Goal: Task Accomplishment & Management: Use online tool/utility

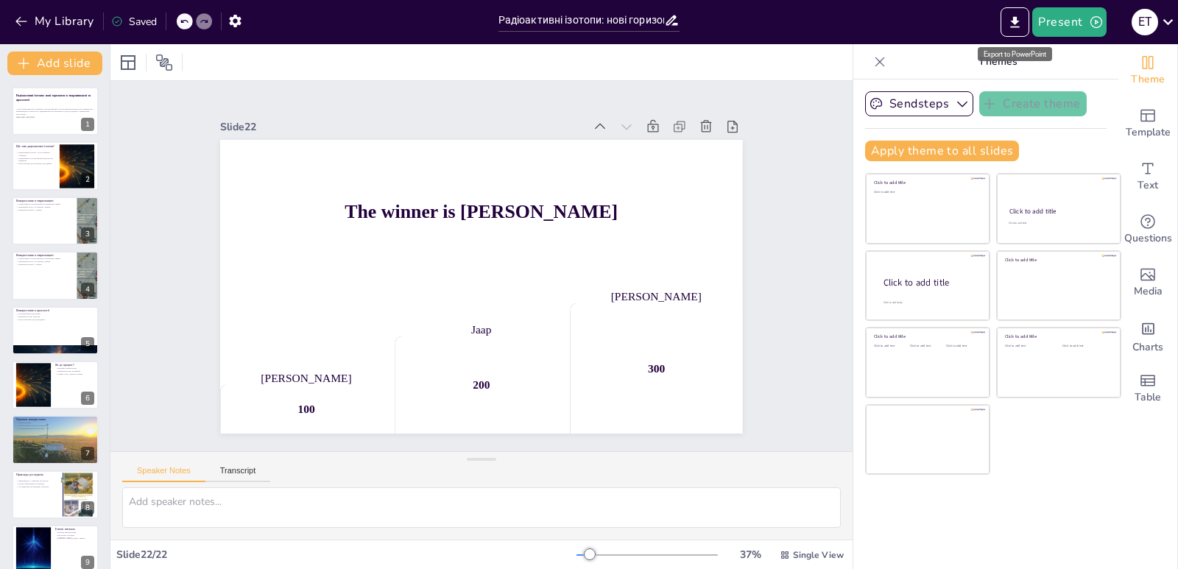
scroll to position [728, 0]
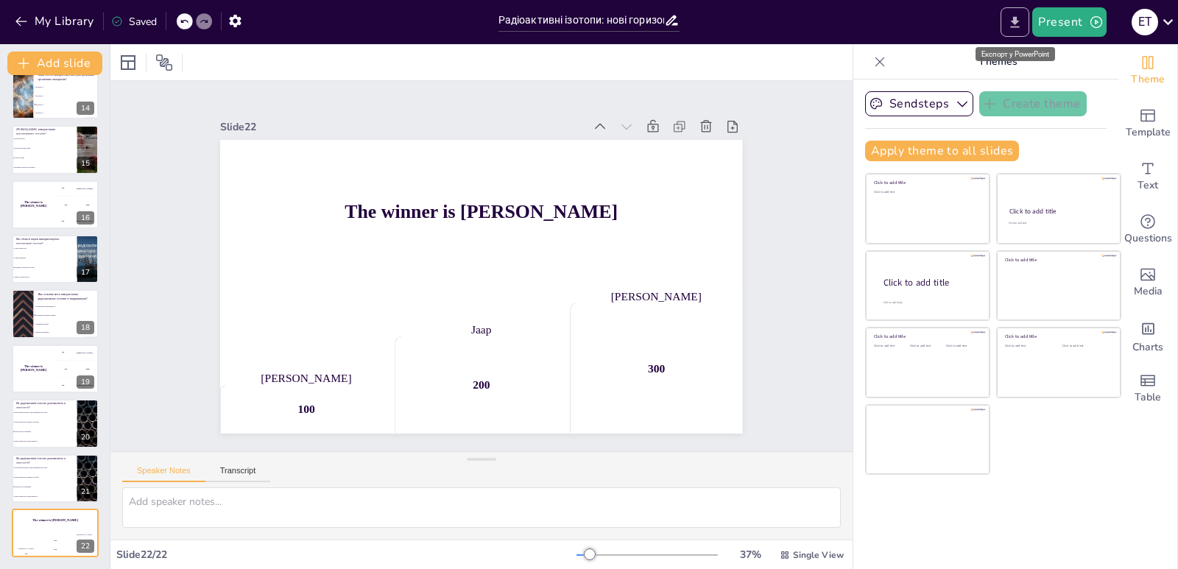
click at [1010, 16] on icon "Export to PowerPoint" at bounding box center [1014, 22] width 15 height 15
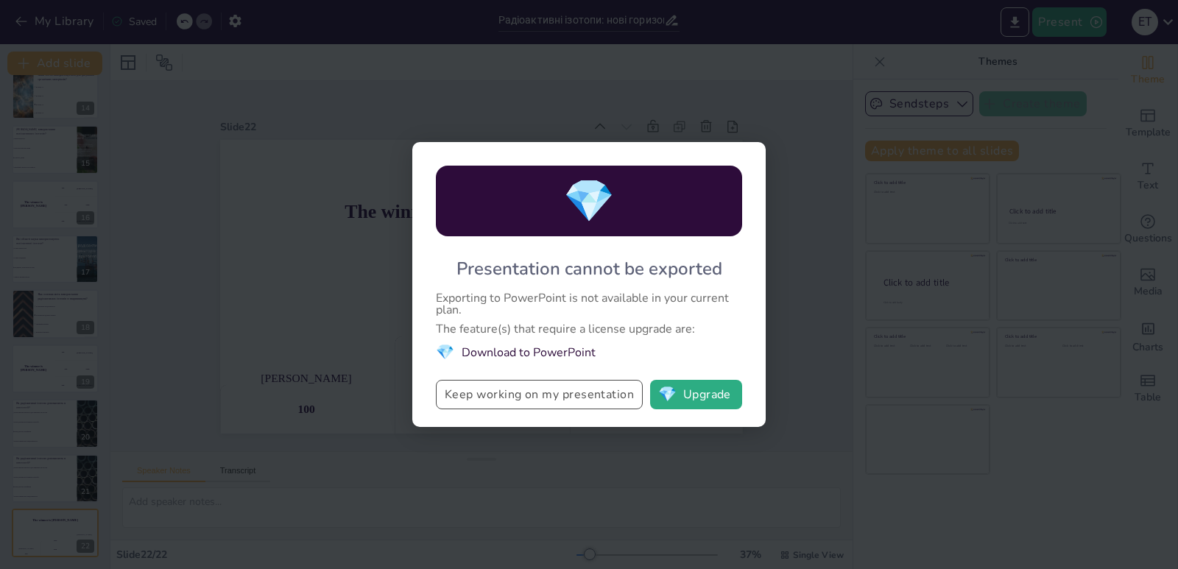
click at [566, 388] on button "Keep working on my presentation" at bounding box center [539, 394] width 207 height 29
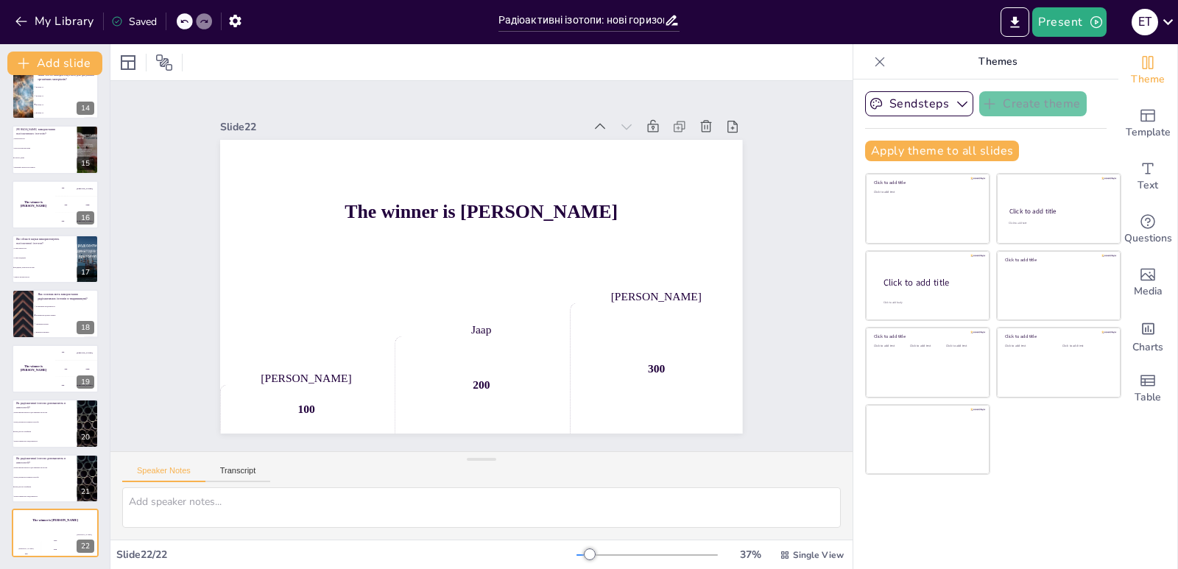
checkbox input "true"
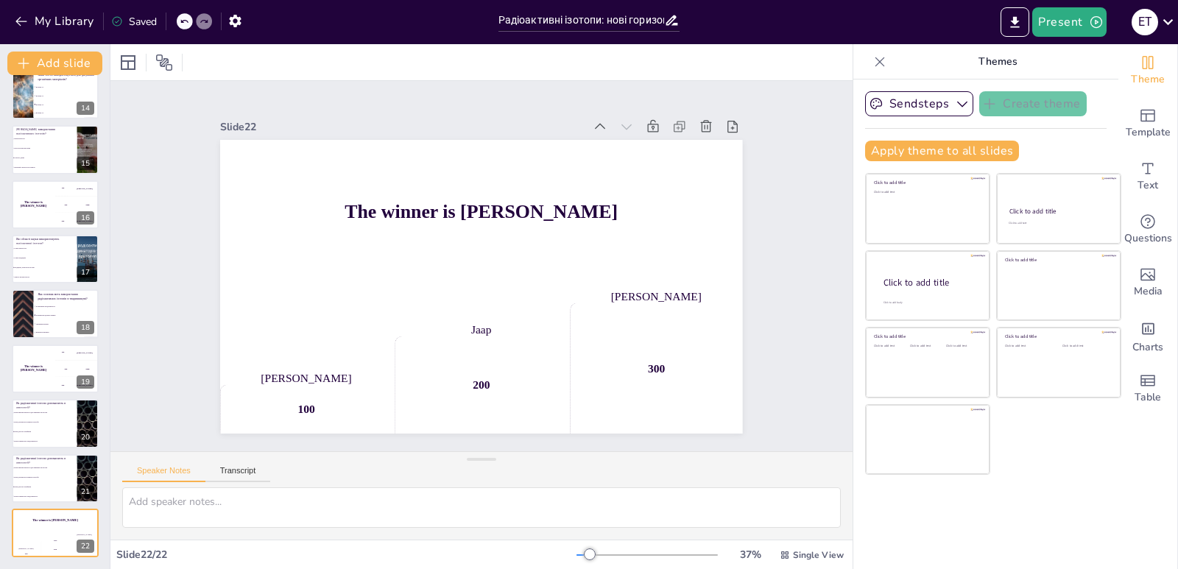
checkbox input "true"
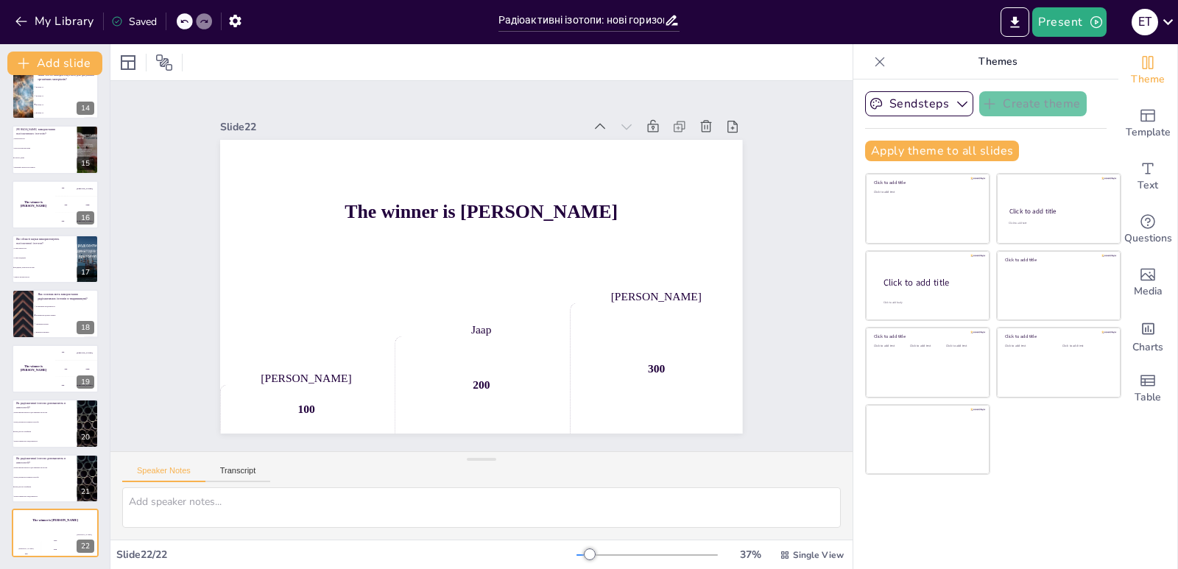
checkbox input "true"
click at [236, 15] on icon "button" at bounding box center [235, 21] width 12 height 13
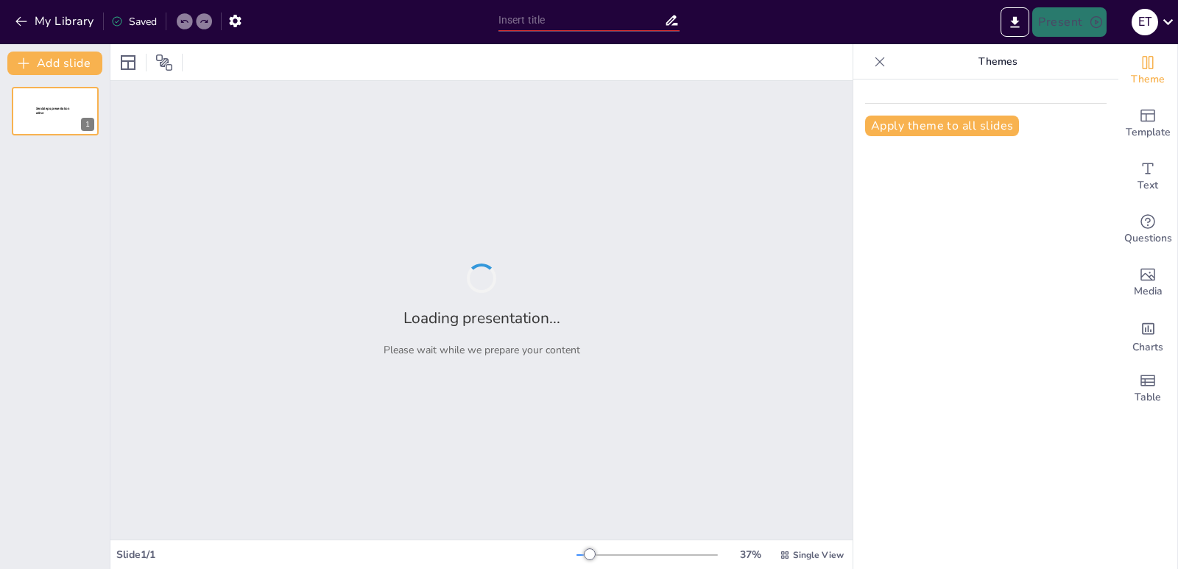
type input "Радіоактивні ізотопи: нові горизонти в тваринництві та археології"
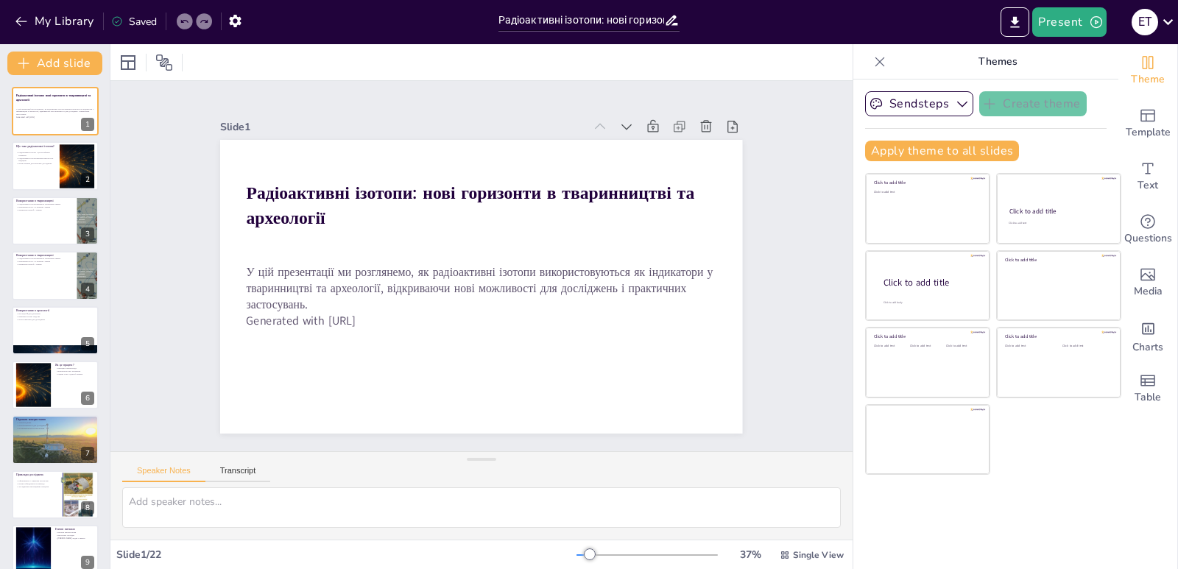
checkbox input "true"
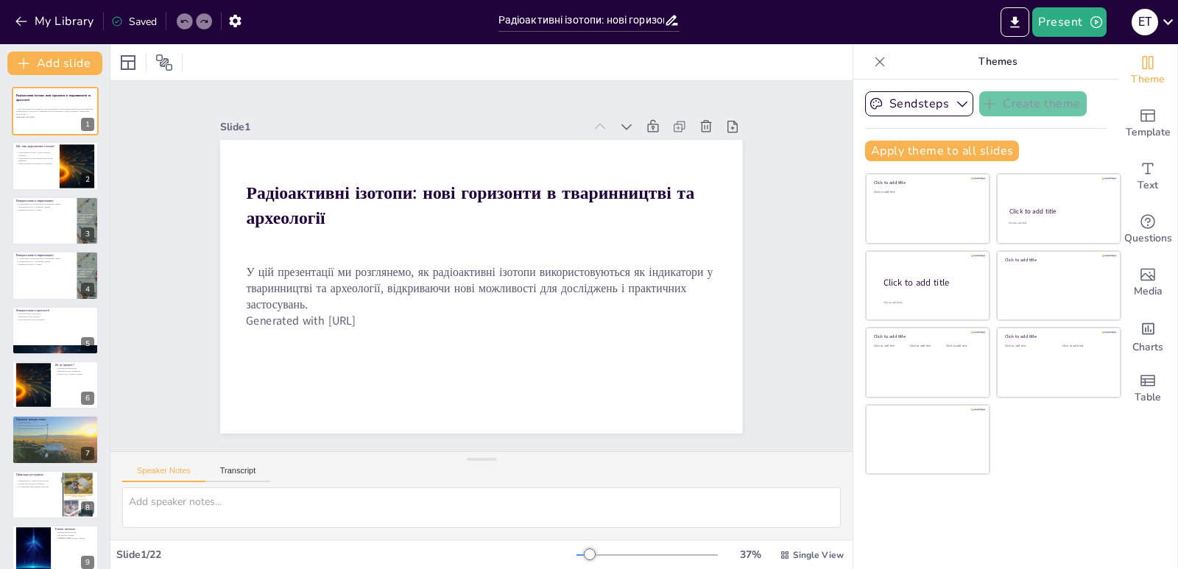
checkbox input "true"
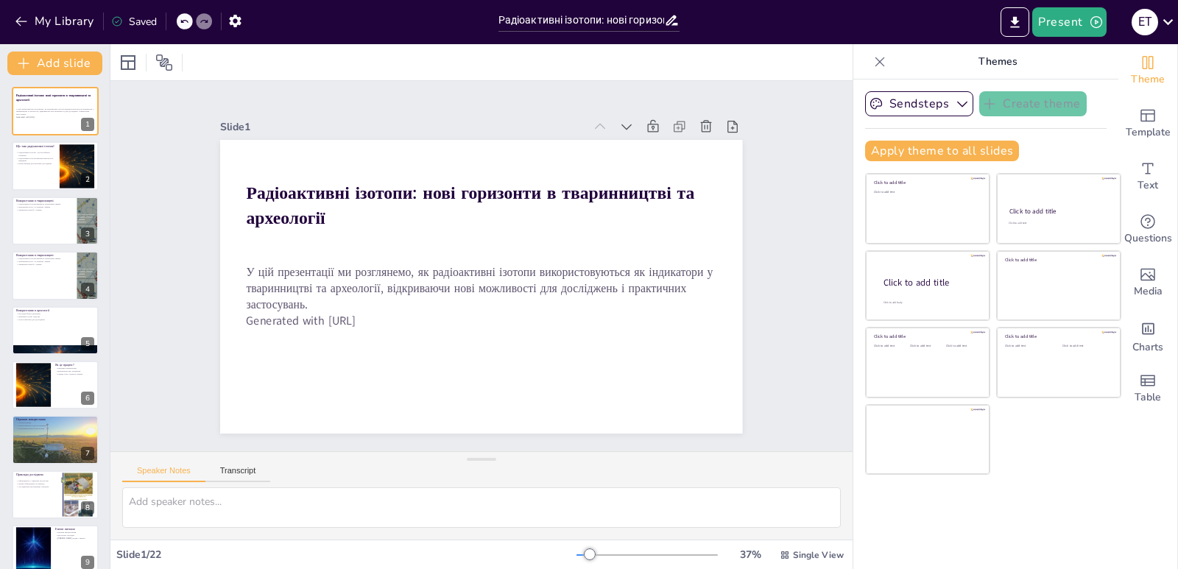
checkbox input "true"
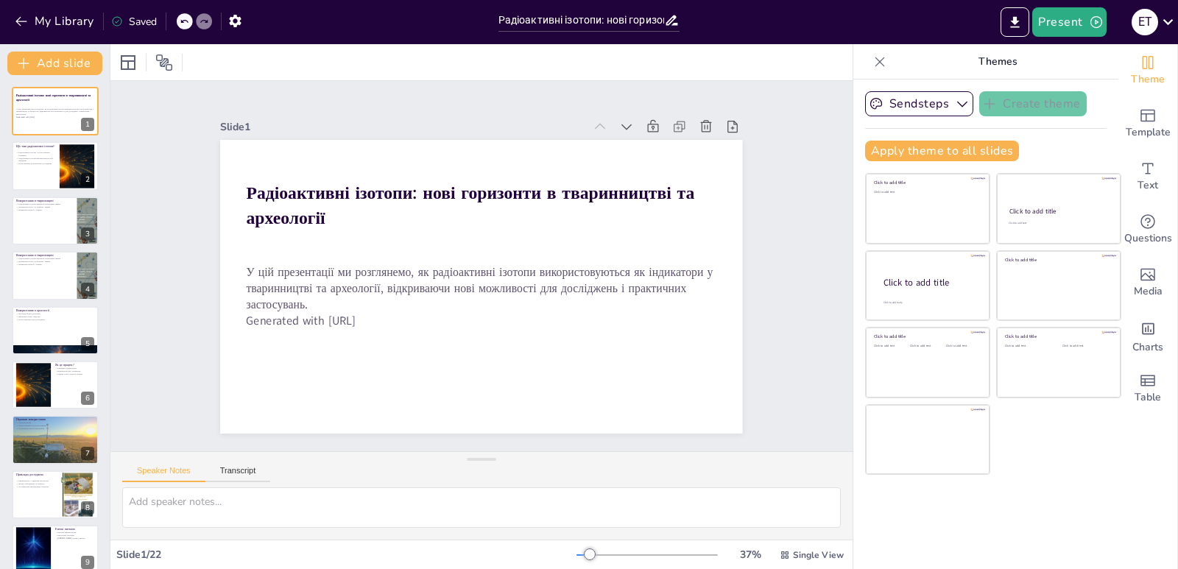
checkbox input "true"
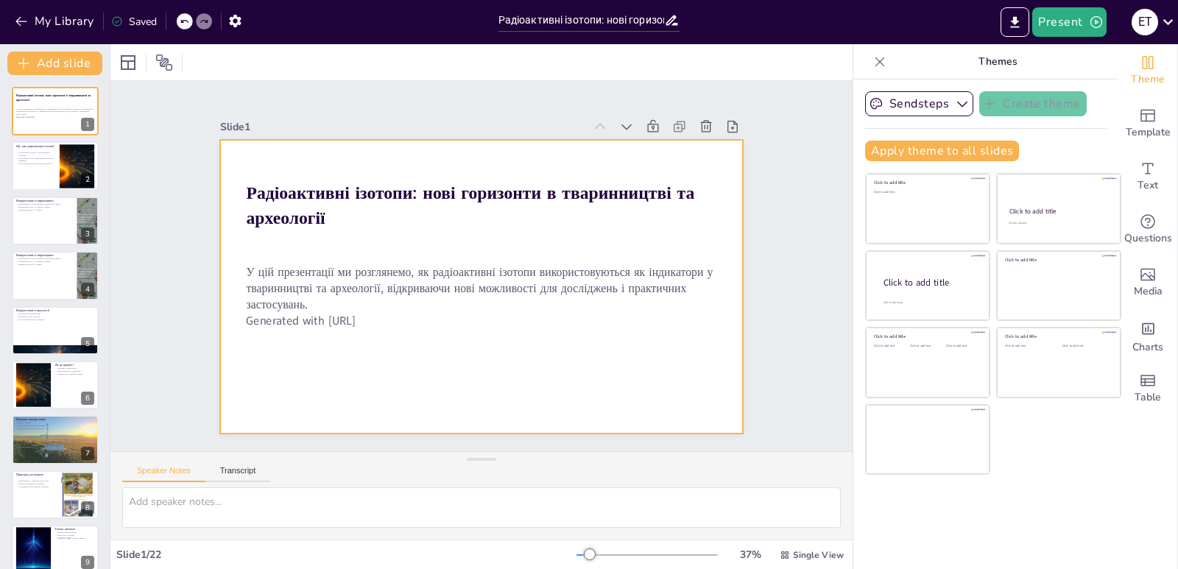
checkbox input "true"
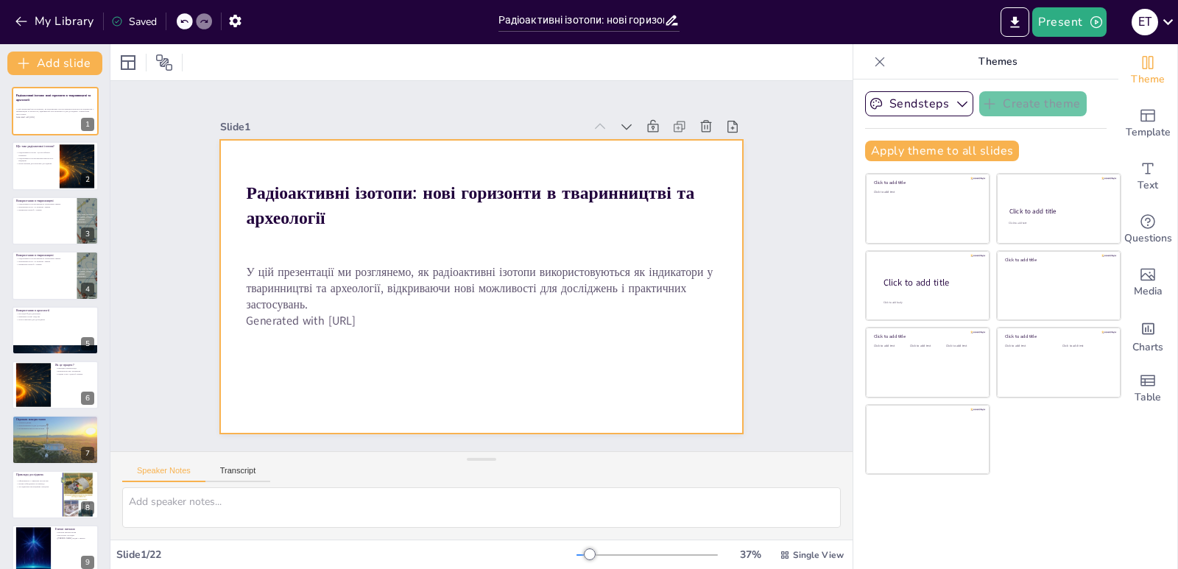
checkbox input "true"
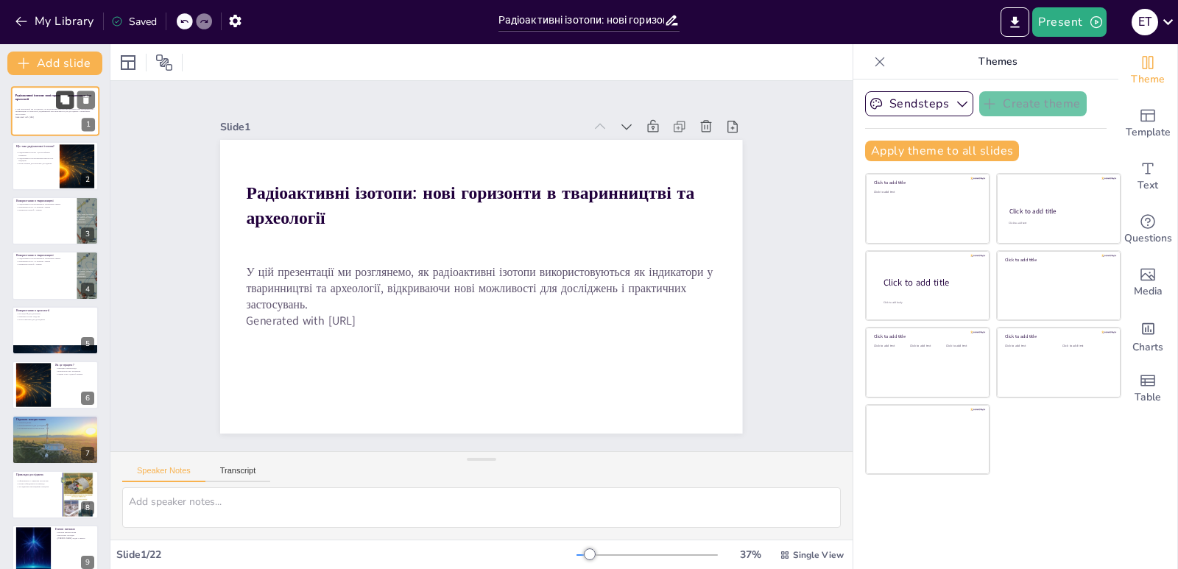
checkbox input "true"
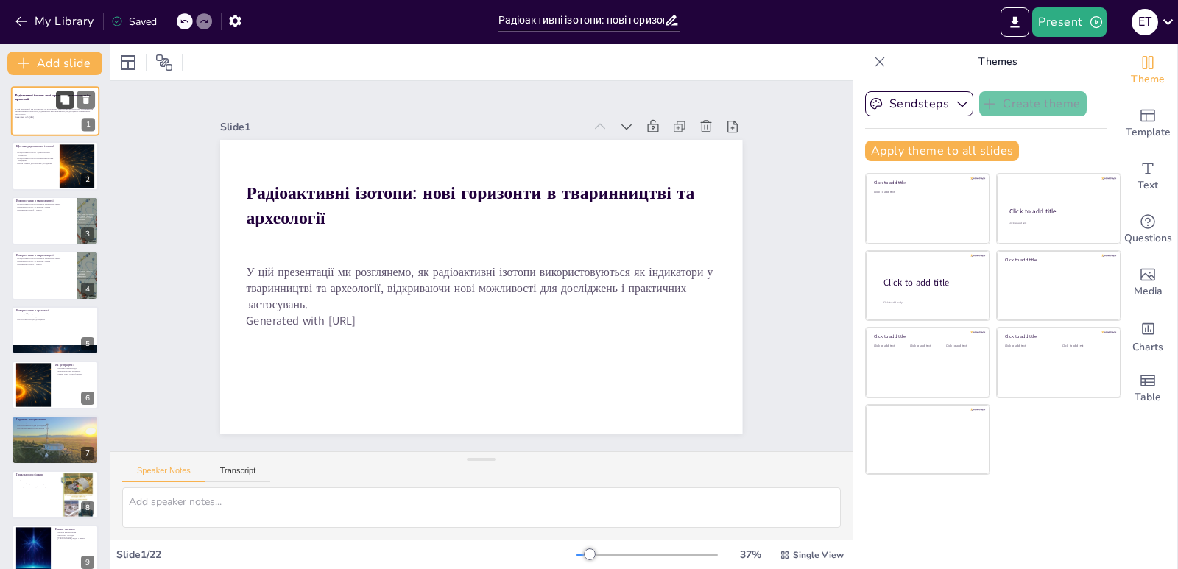
checkbox input "true"
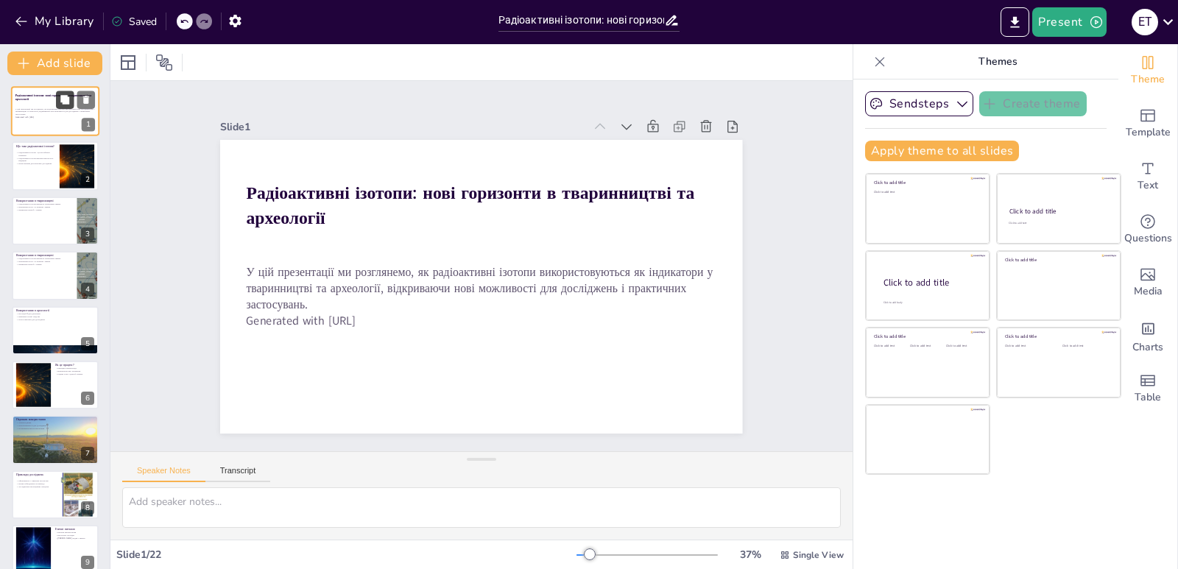
checkbox input "true"
click at [68, 102] on icon at bounding box center [64, 99] width 9 height 9
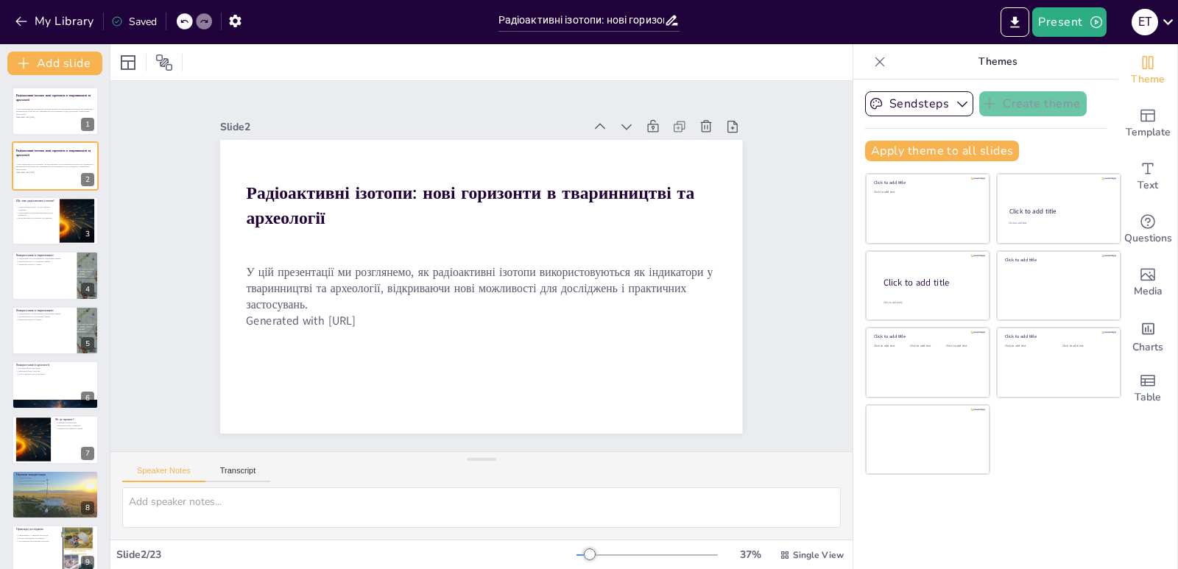
checkbox input "true"
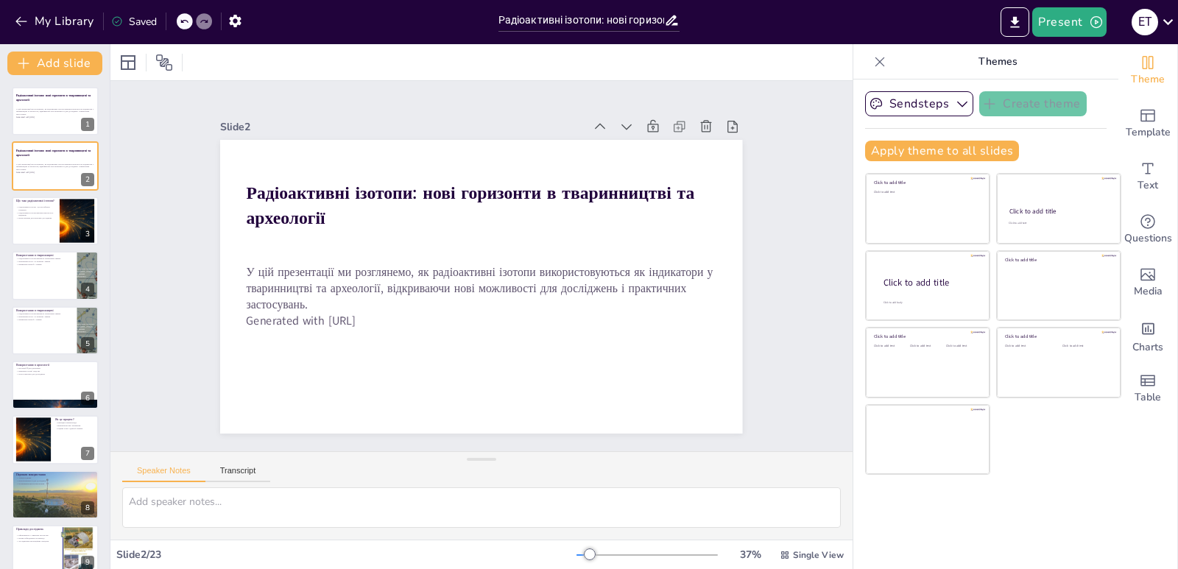
checkbox input "true"
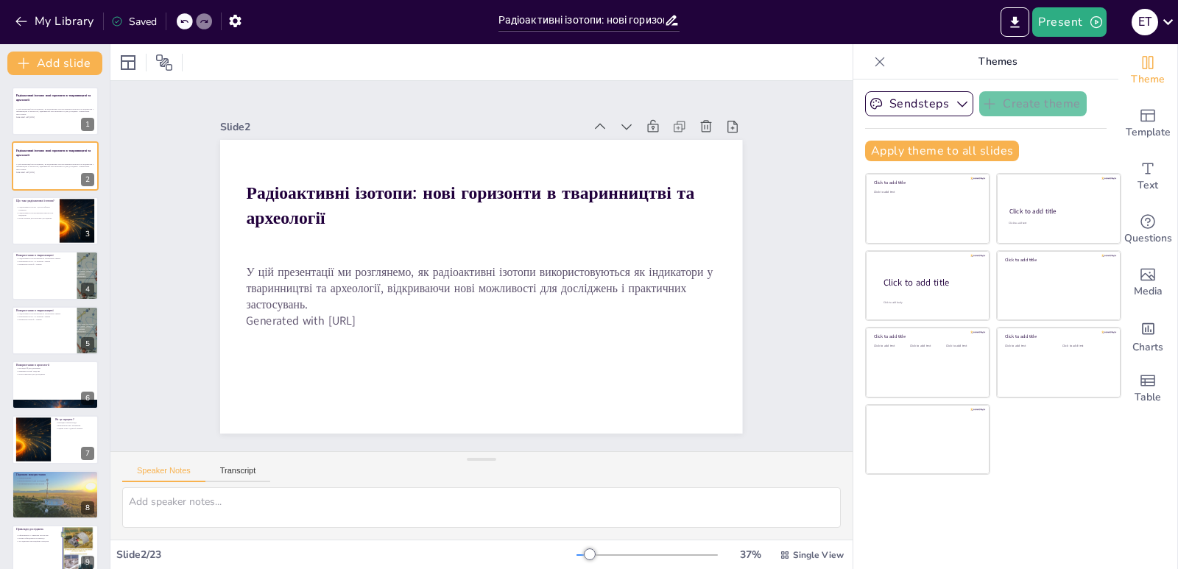
checkbox input "true"
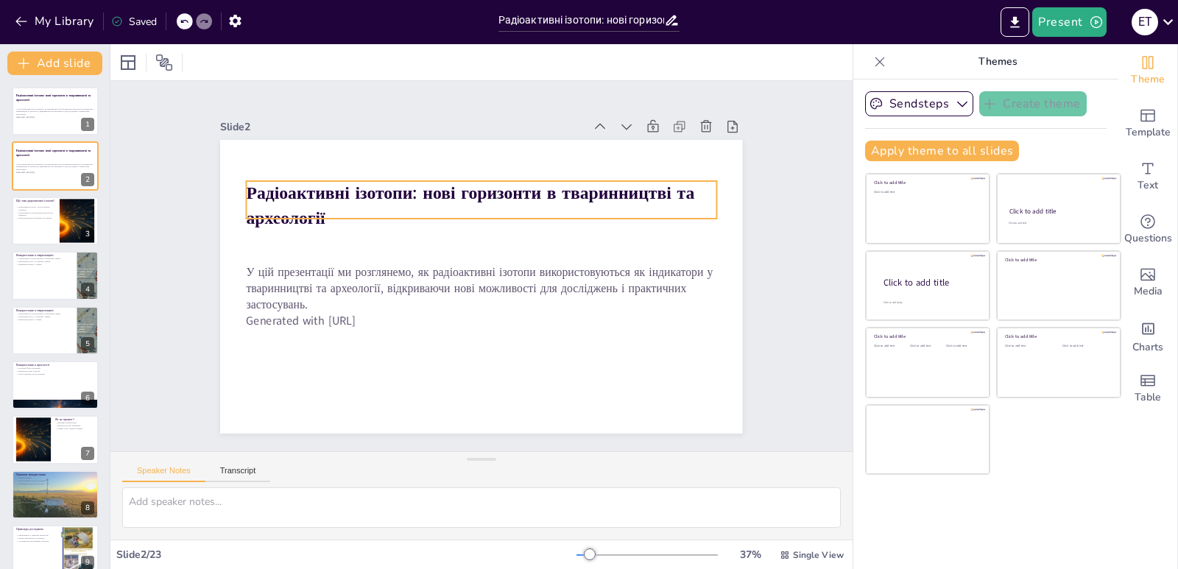
checkbox input "true"
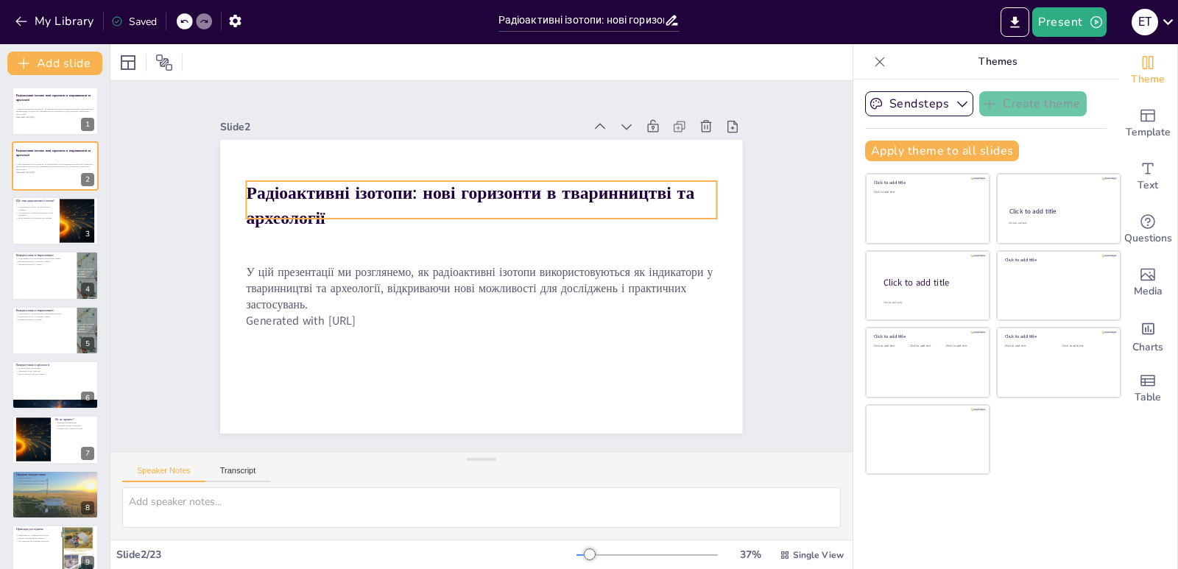
checkbox input "true"
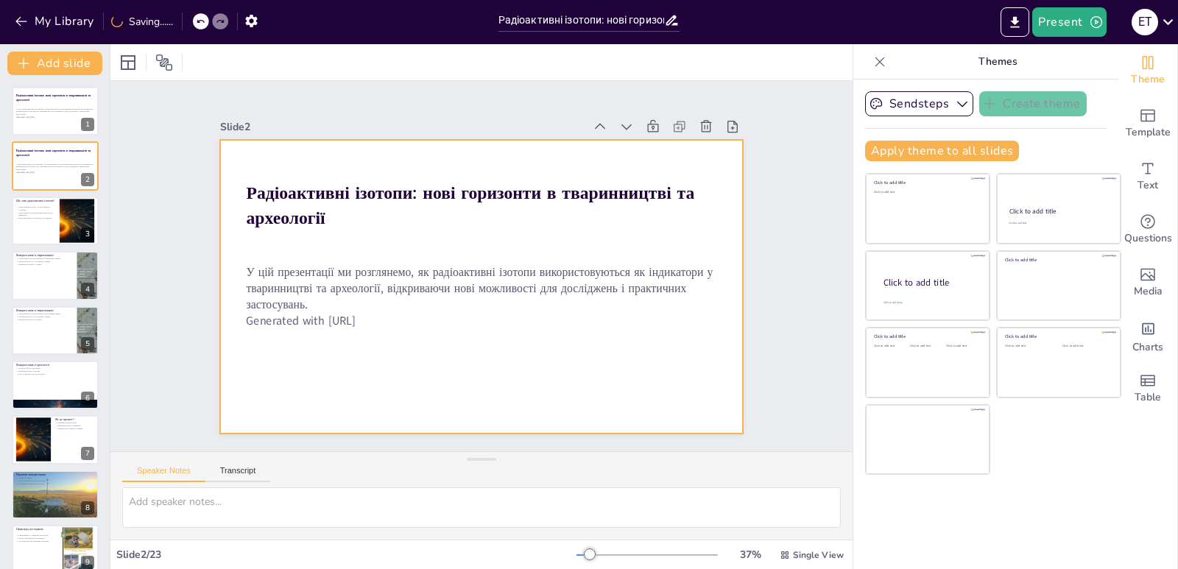
checkbox input "true"
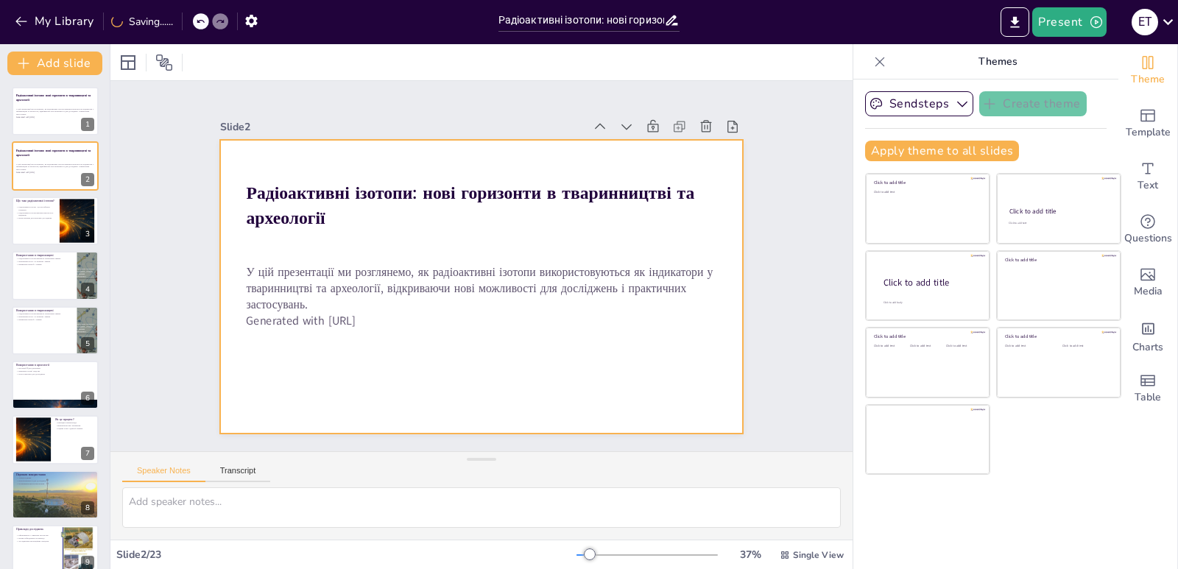
checkbox input "true"
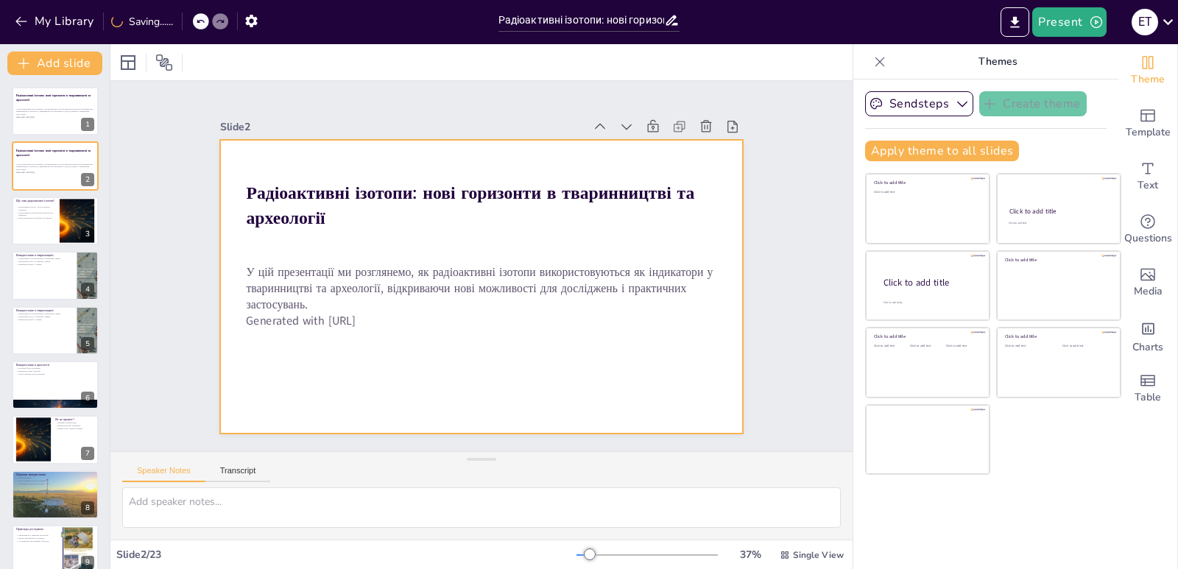
checkbox input "true"
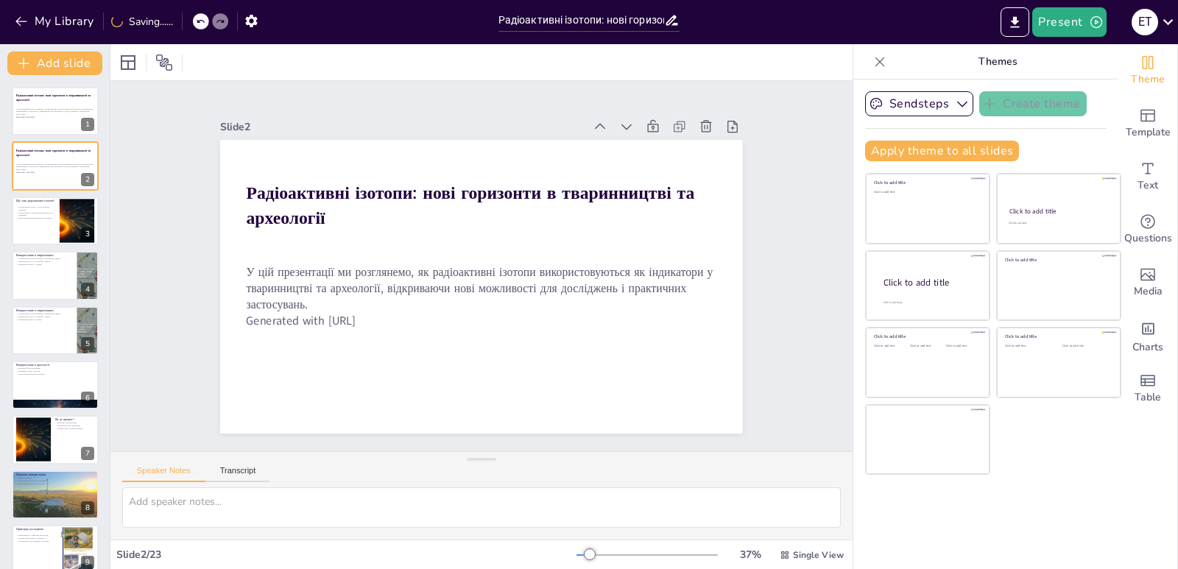
checkbox input "true"
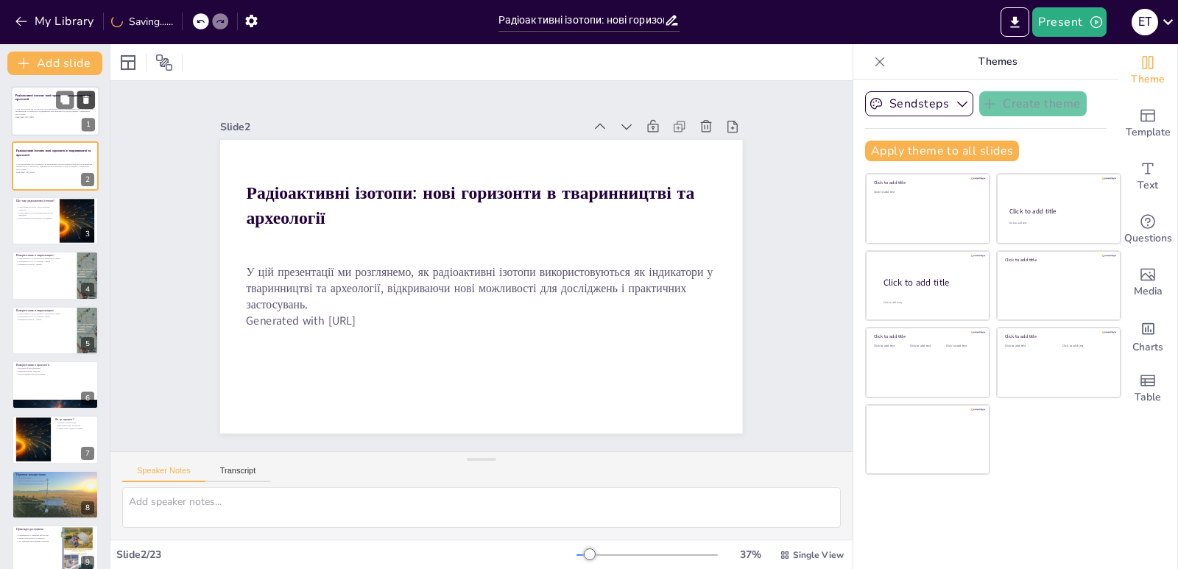
checkbox input "true"
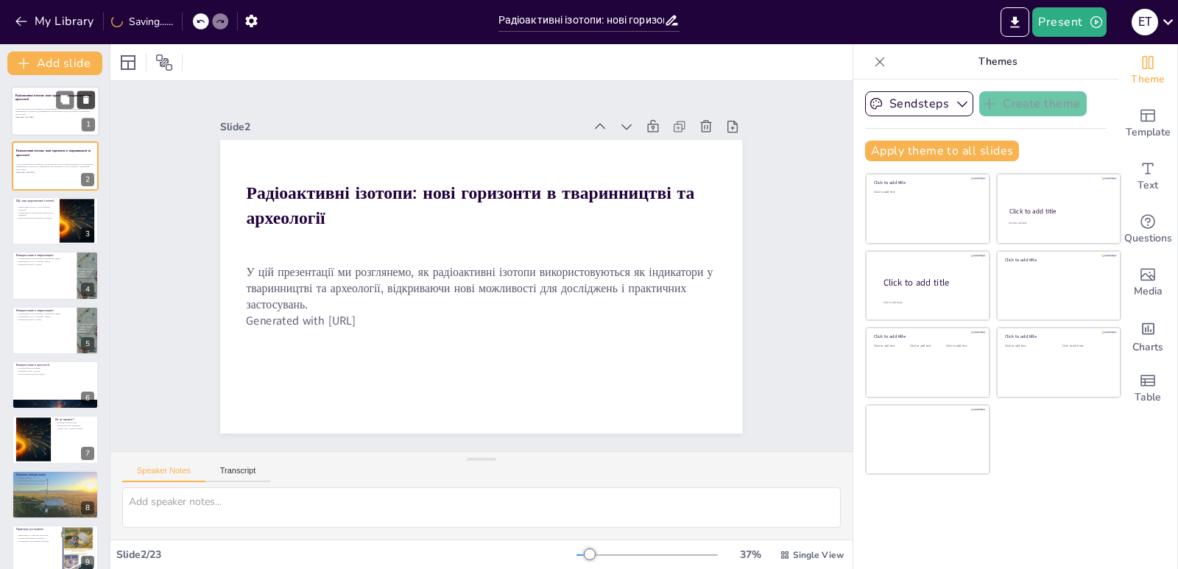
checkbox input "true"
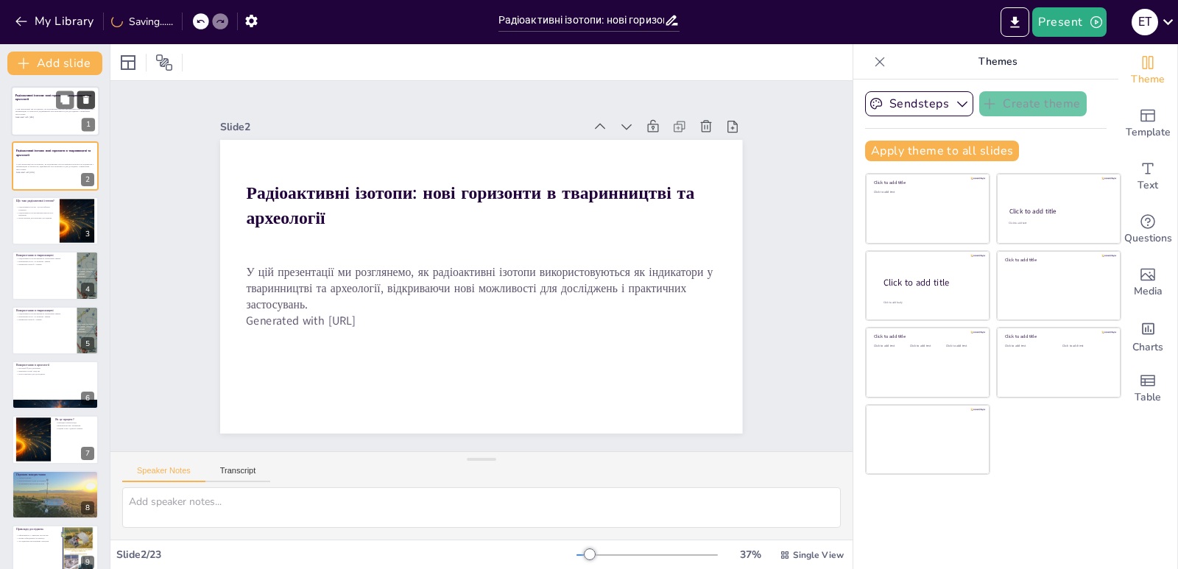
checkbox input "true"
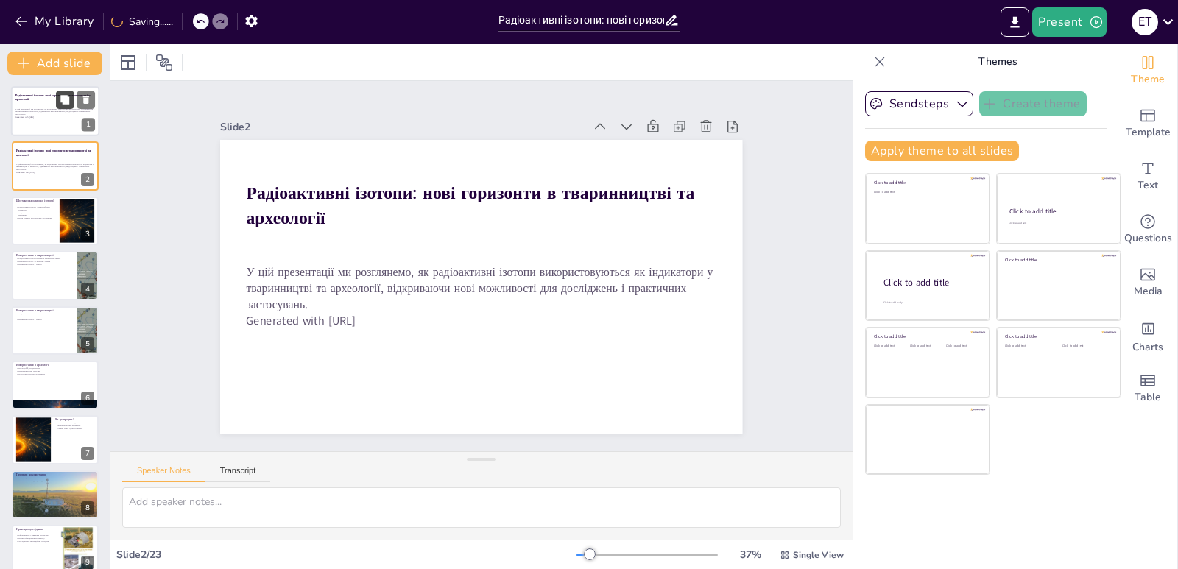
checkbox input "true"
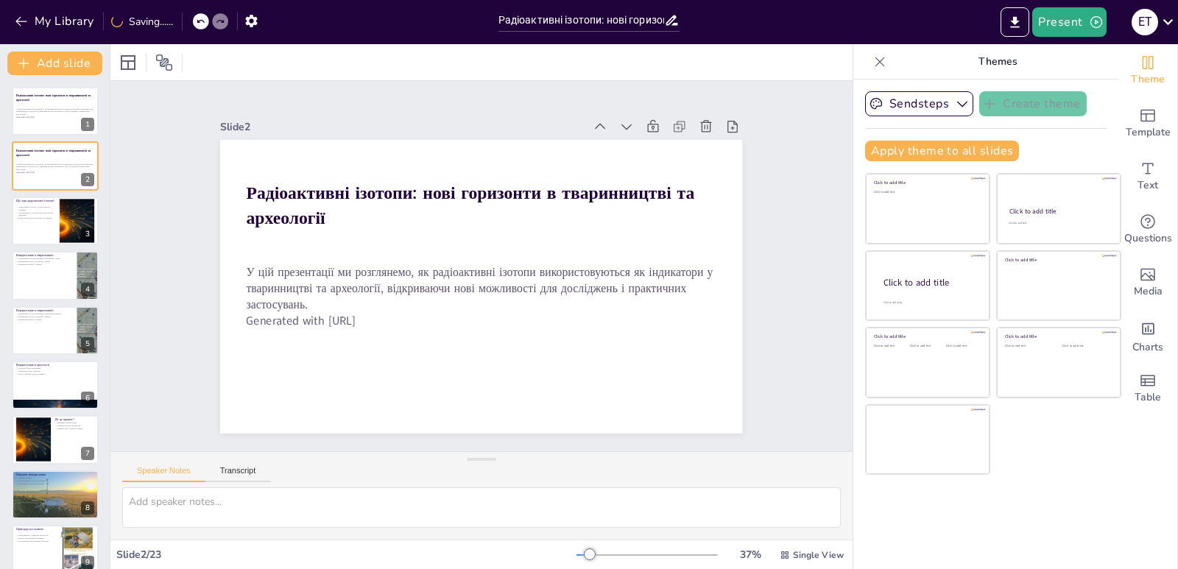
checkbox input "true"
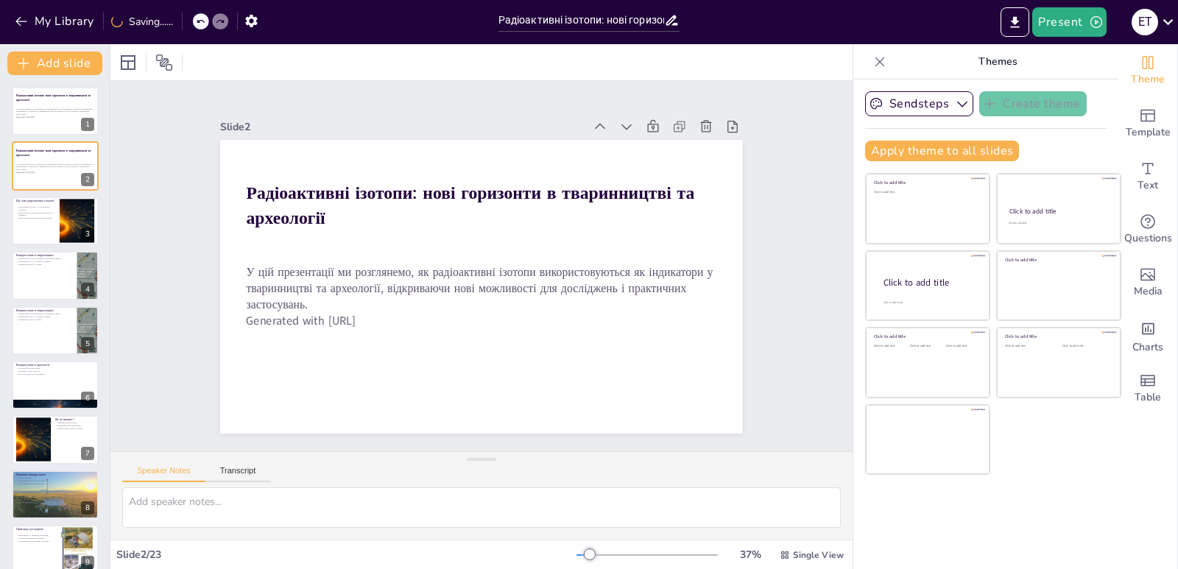
checkbox input "true"
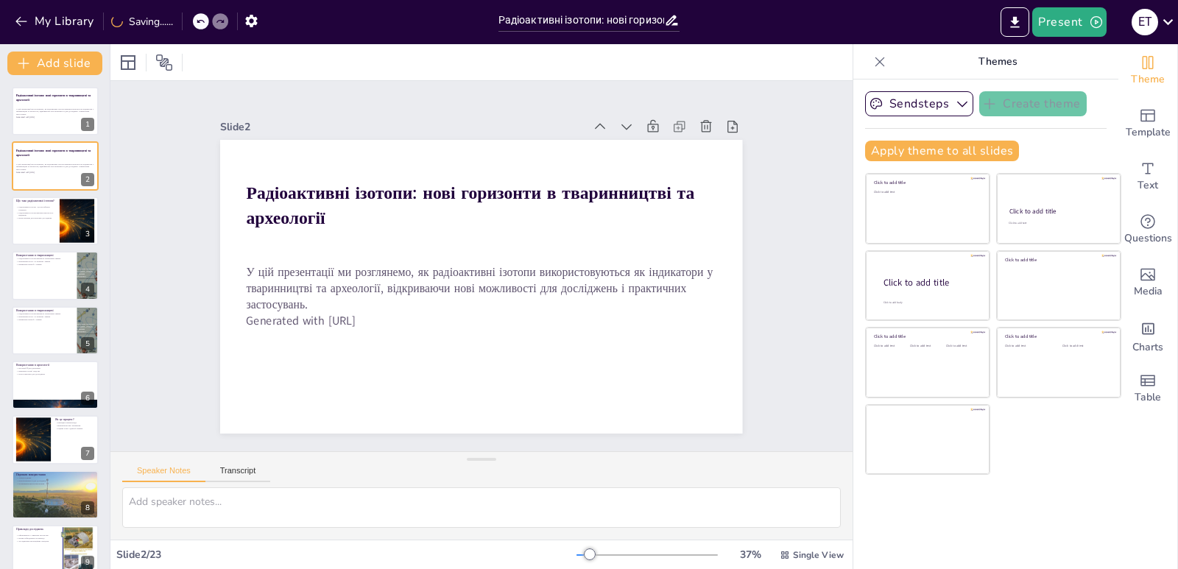
checkbox input "true"
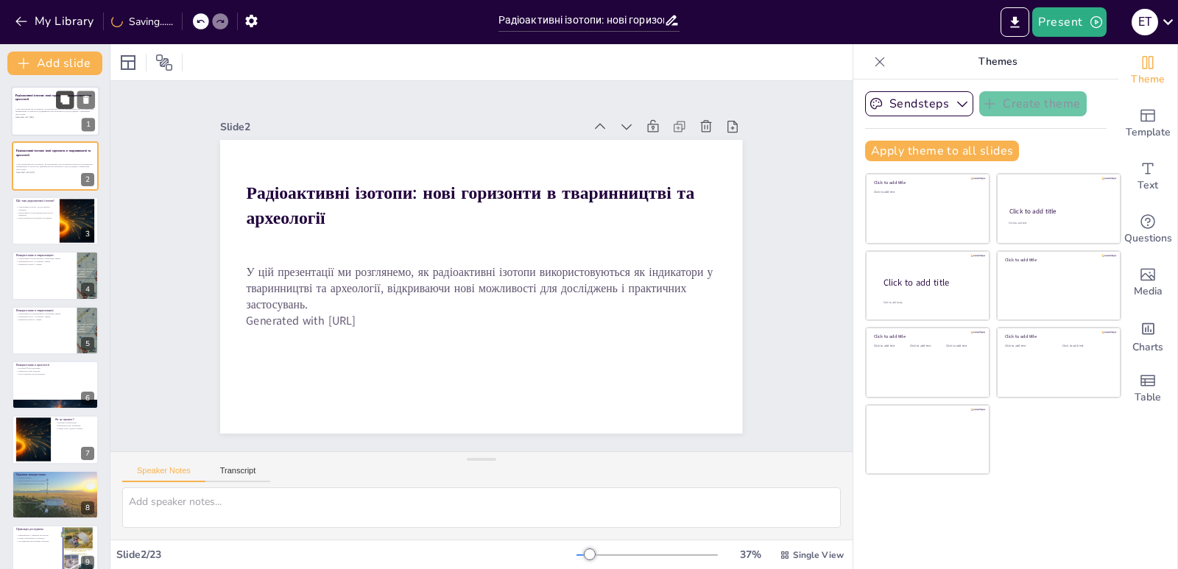
checkbox input "true"
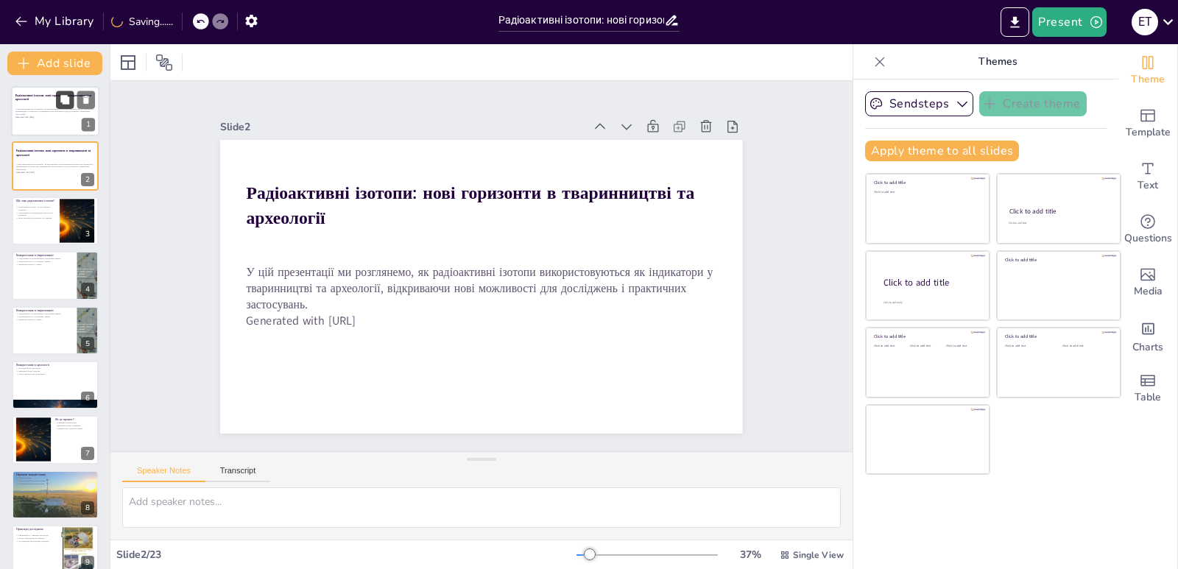
checkbox input "true"
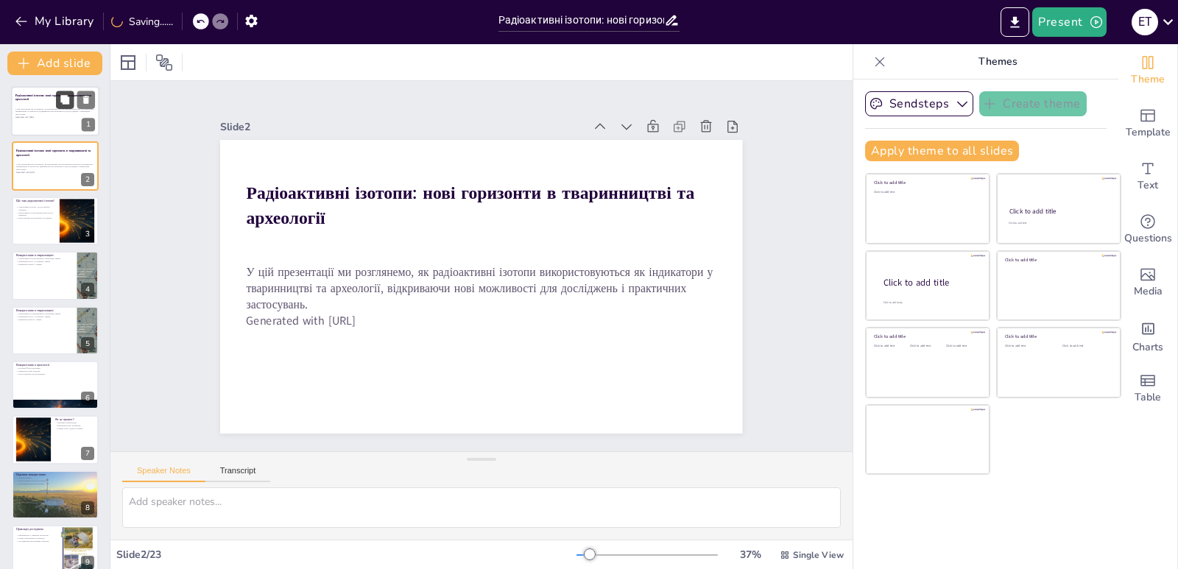
checkbox input "true"
click at [60, 101] on icon at bounding box center [65, 100] width 10 height 10
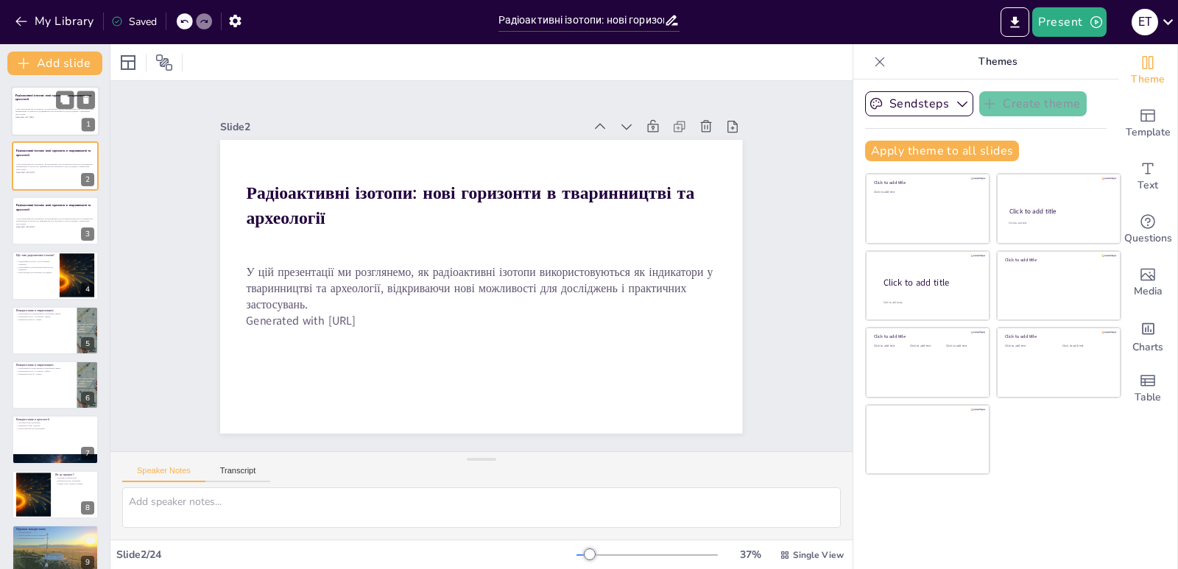
checkbox input "true"
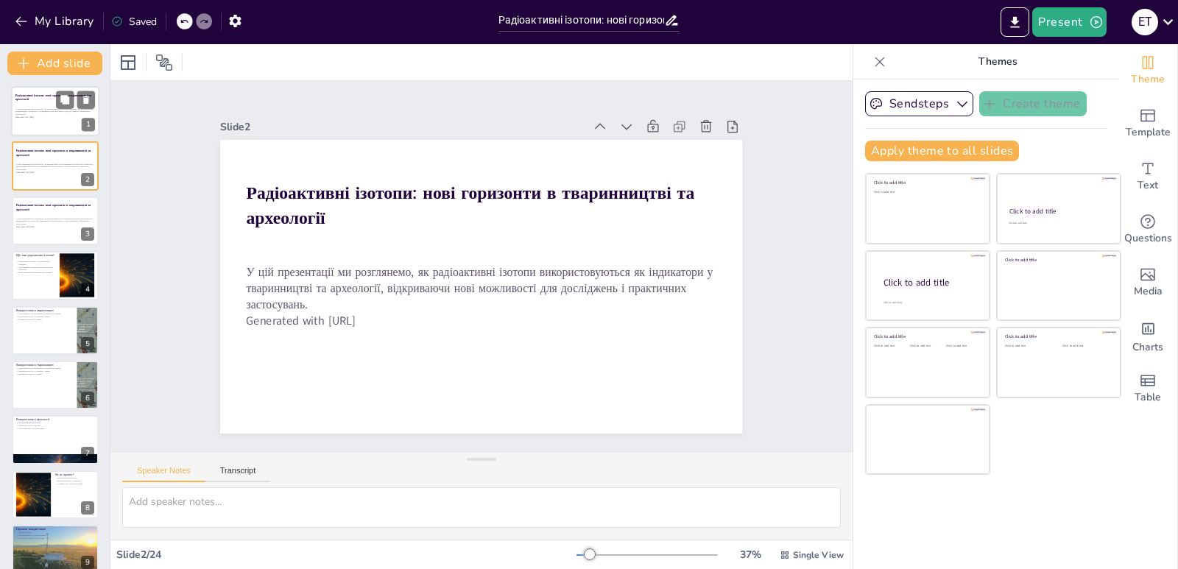
checkbox input "true"
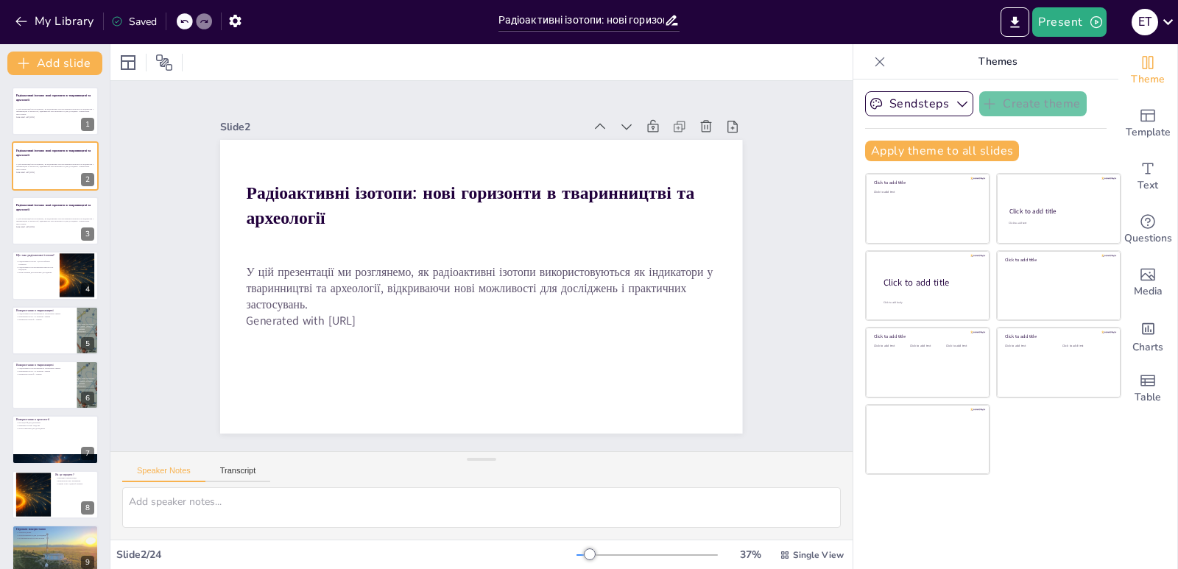
checkbox input "true"
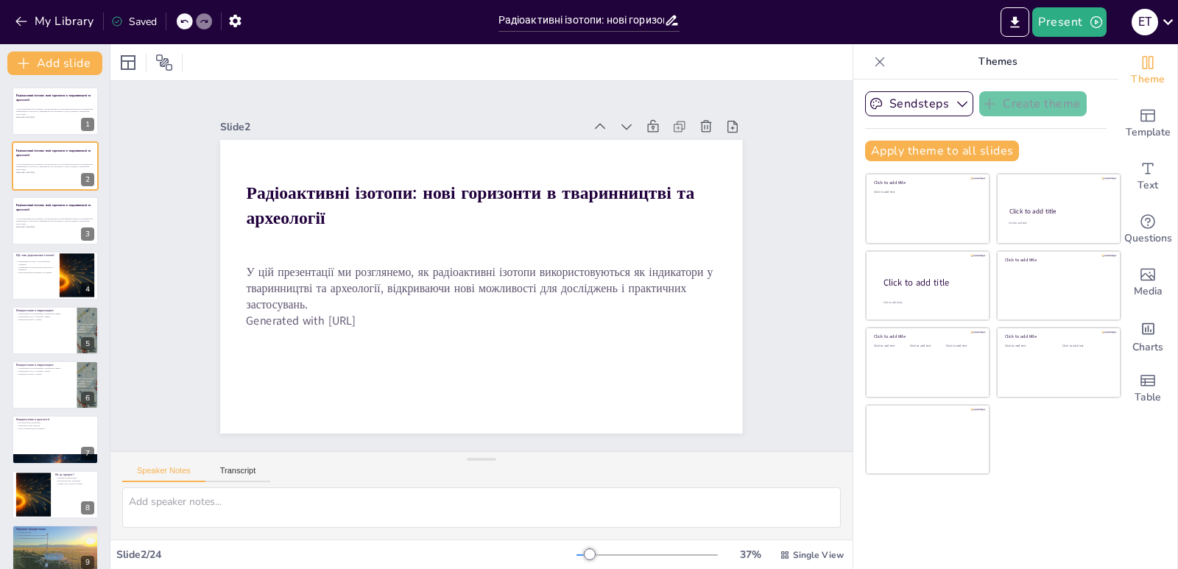
checkbox input "true"
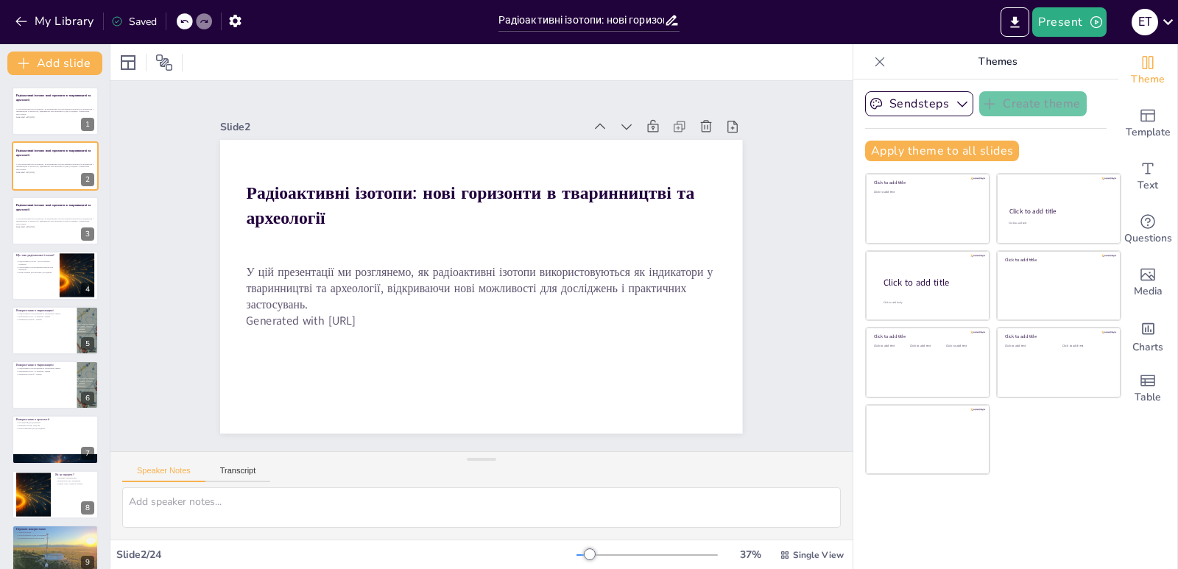
checkbox input "true"
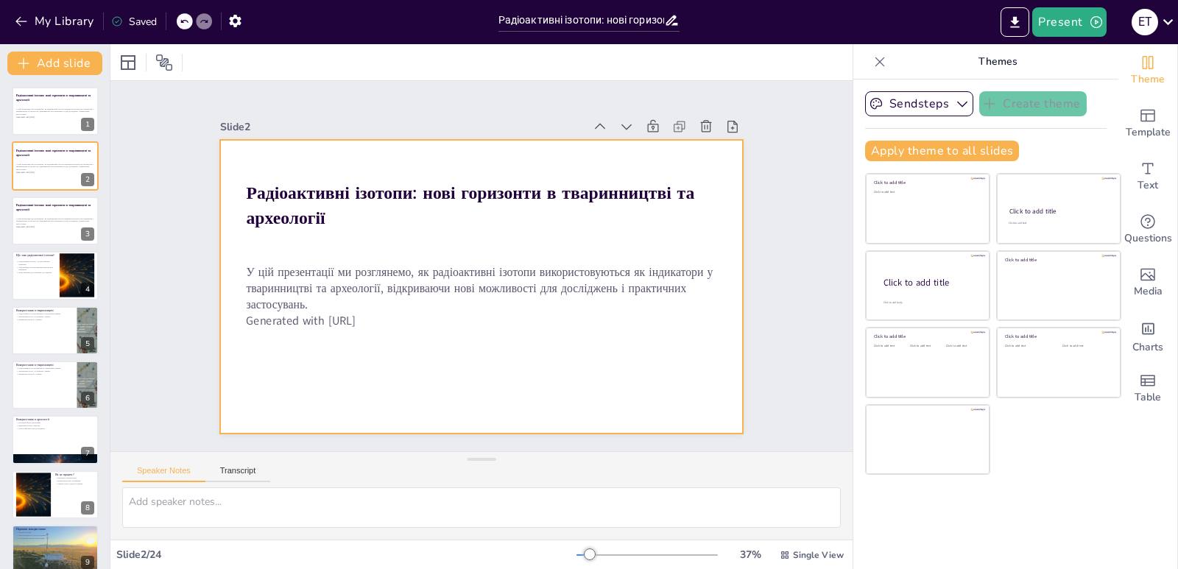
checkbox input "true"
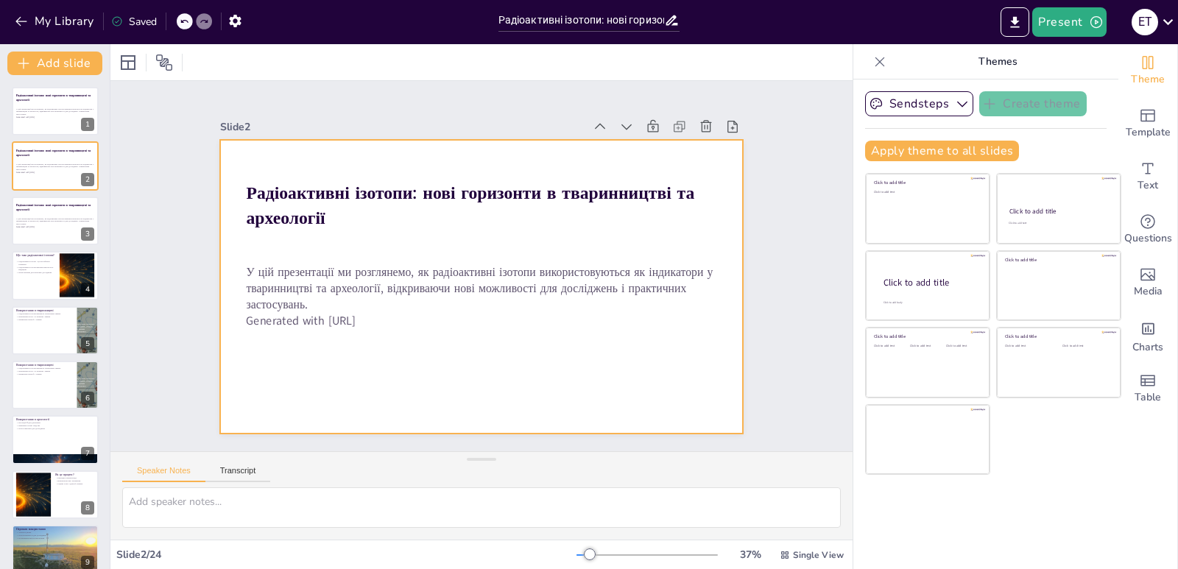
checkbox input "true"
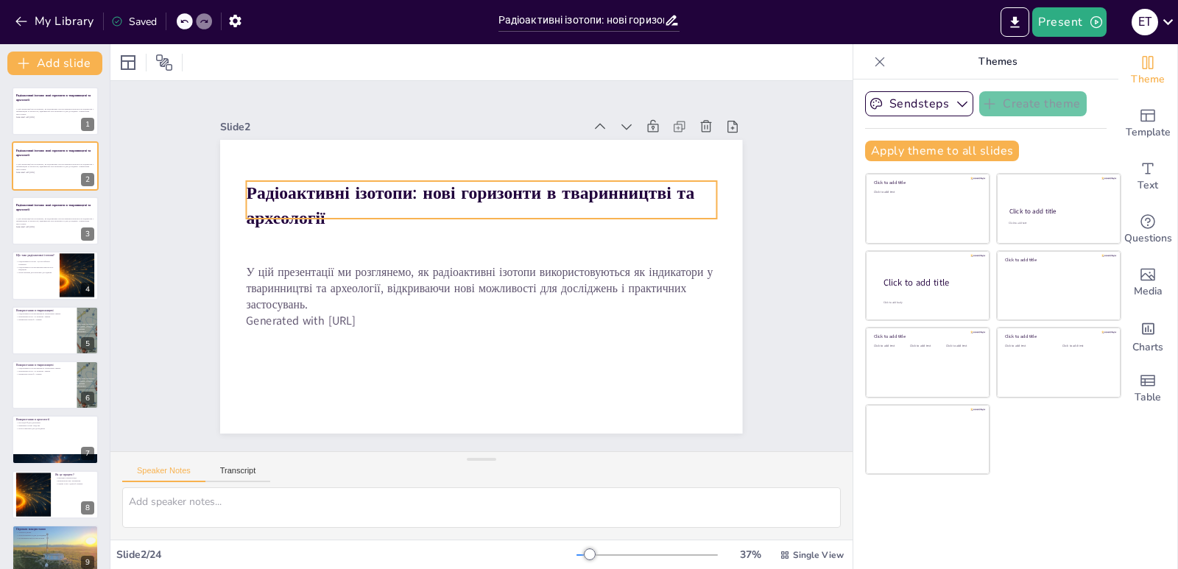
checkbox input "true"
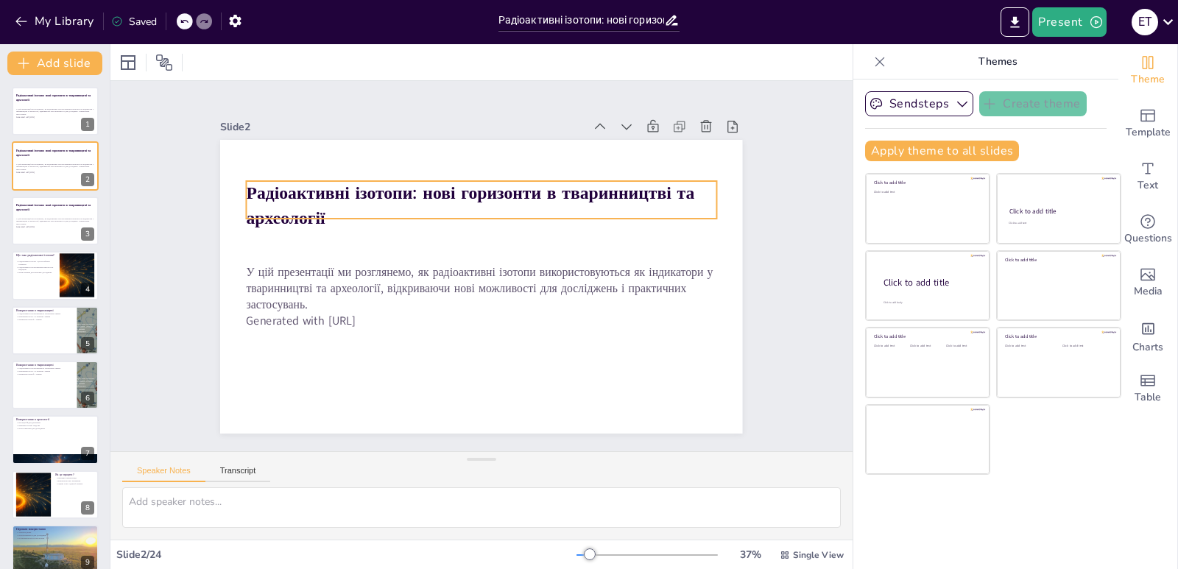
checkbox input "true"
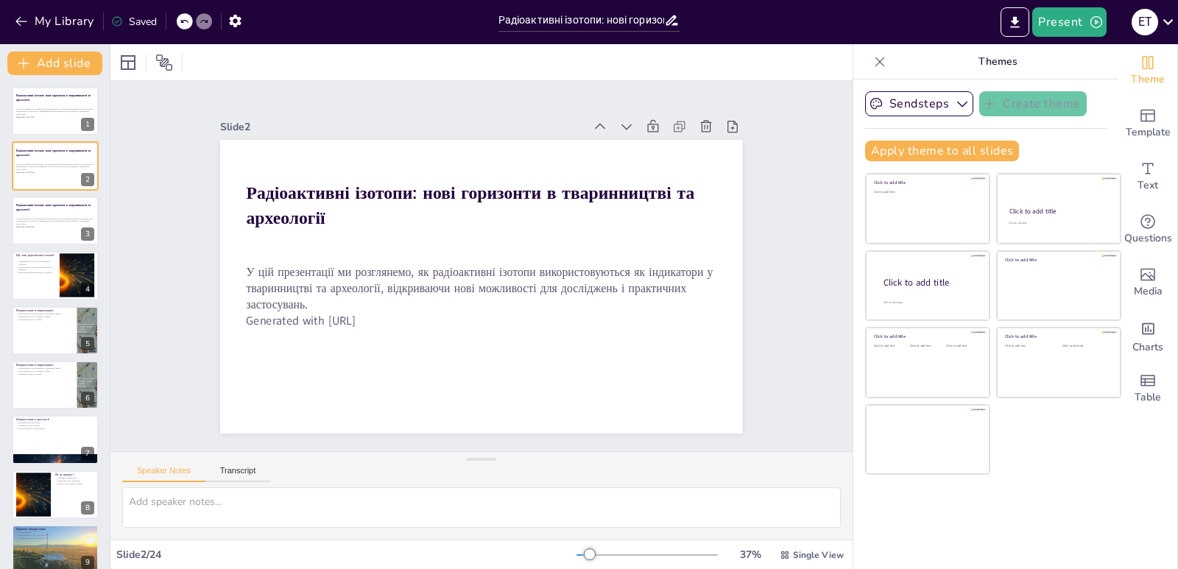
checkbox input "true"
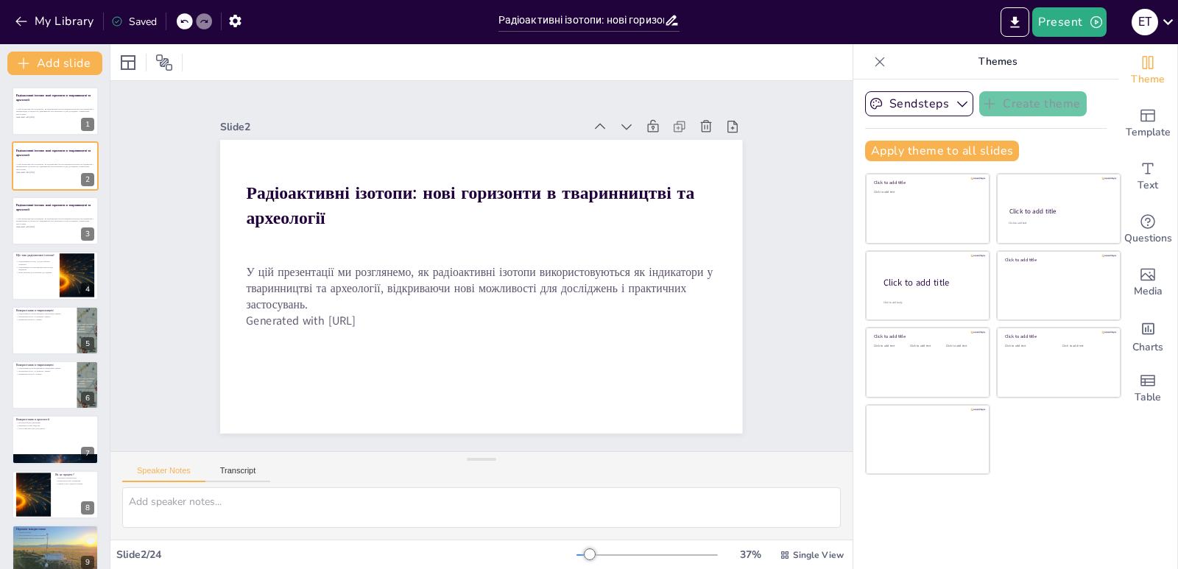
checkbox input "true"
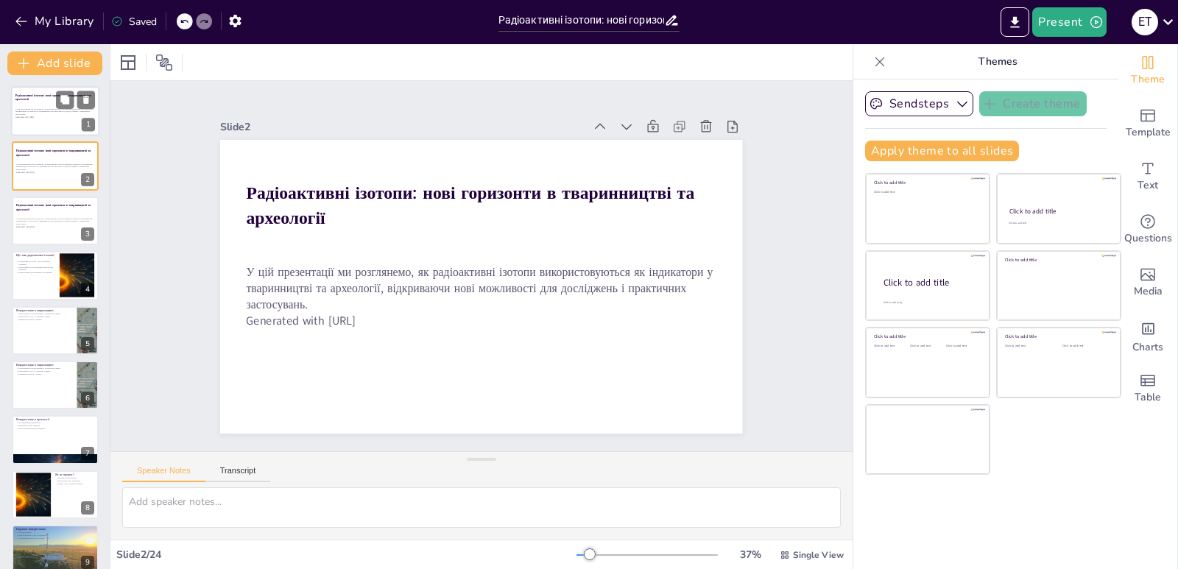
checkbox input "true"
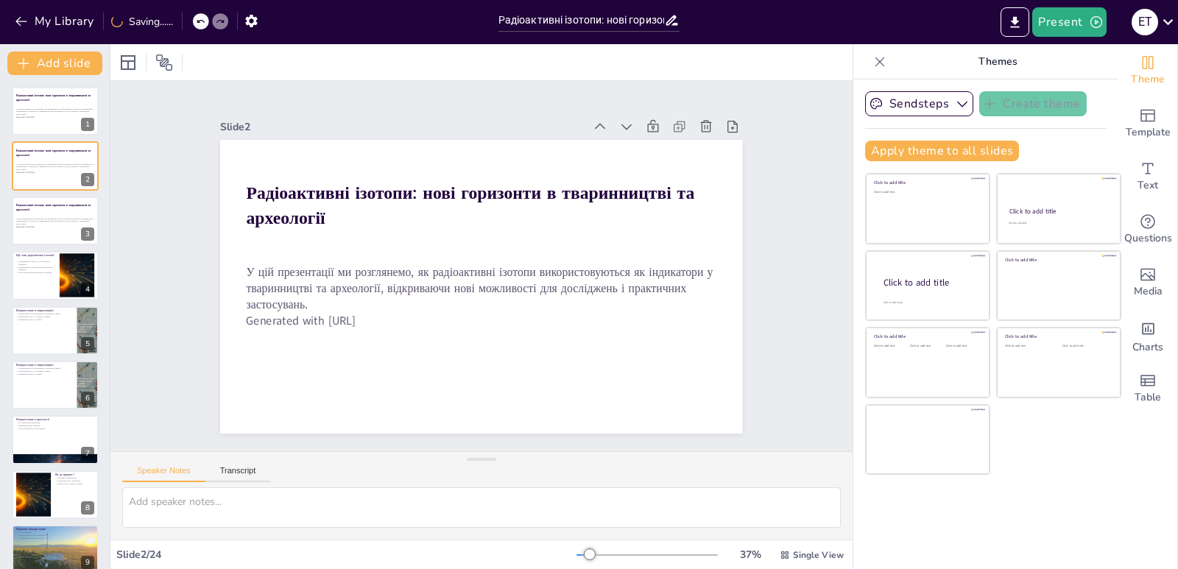
checkbox input "true"
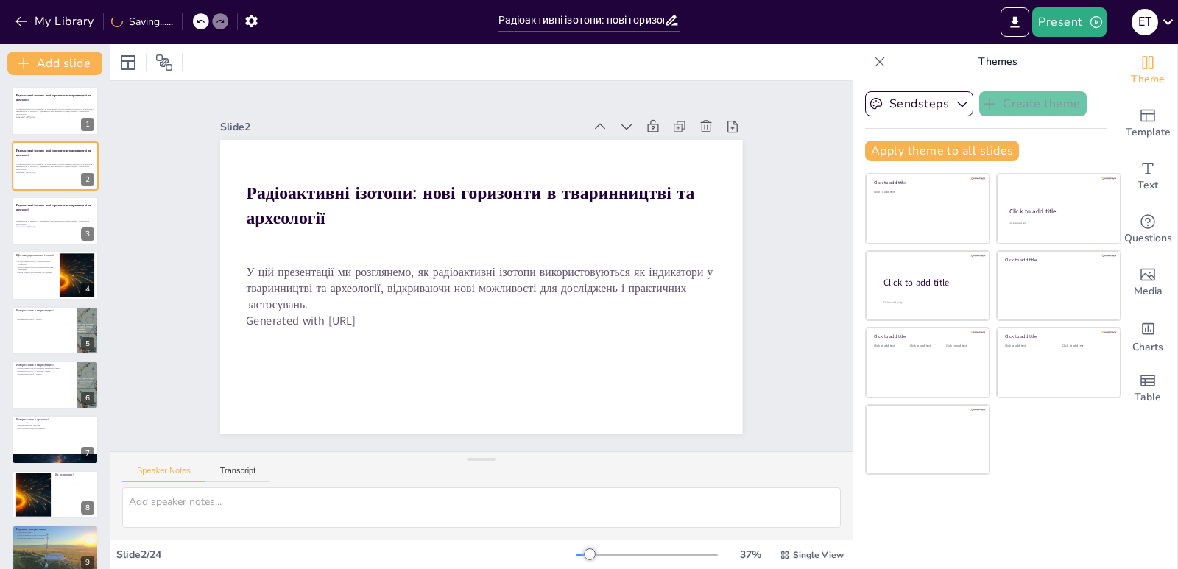
checkbox input "true"
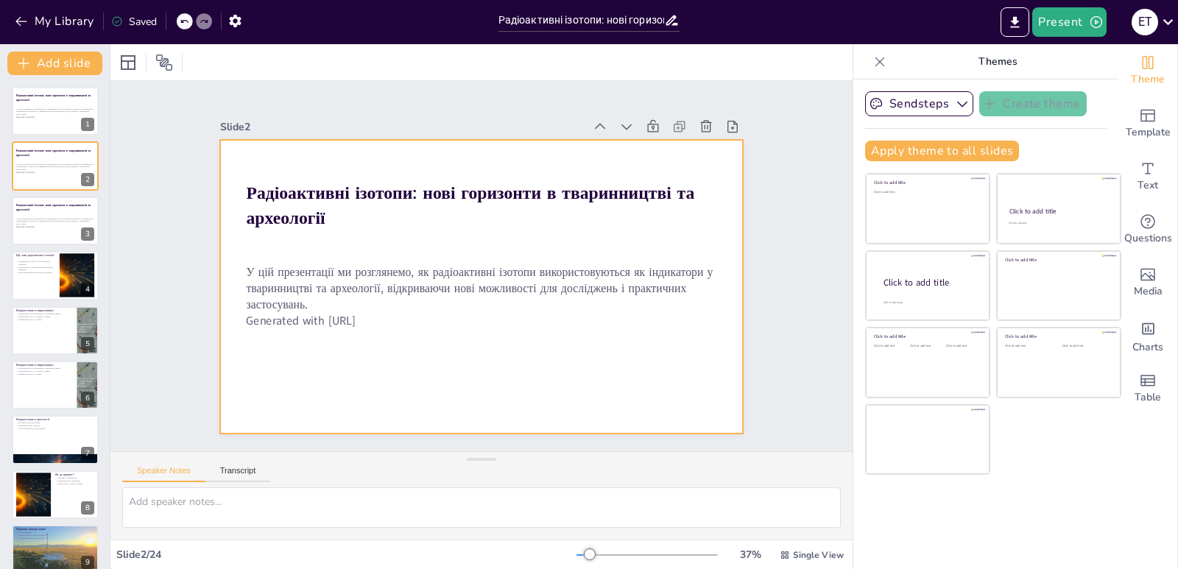
checkbox input "true"
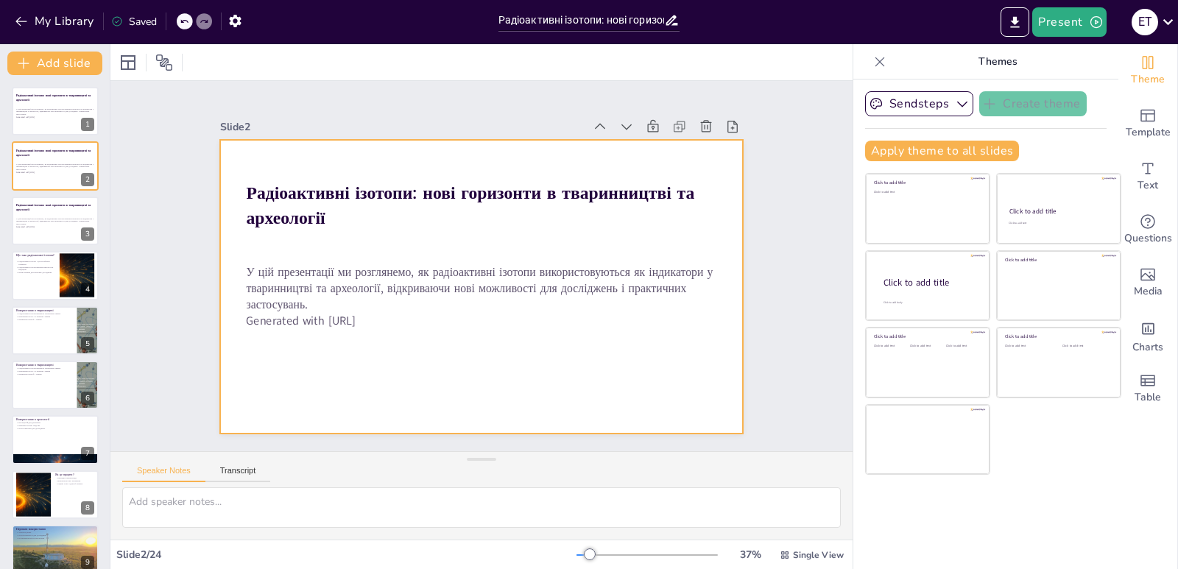
checkbox input "true"
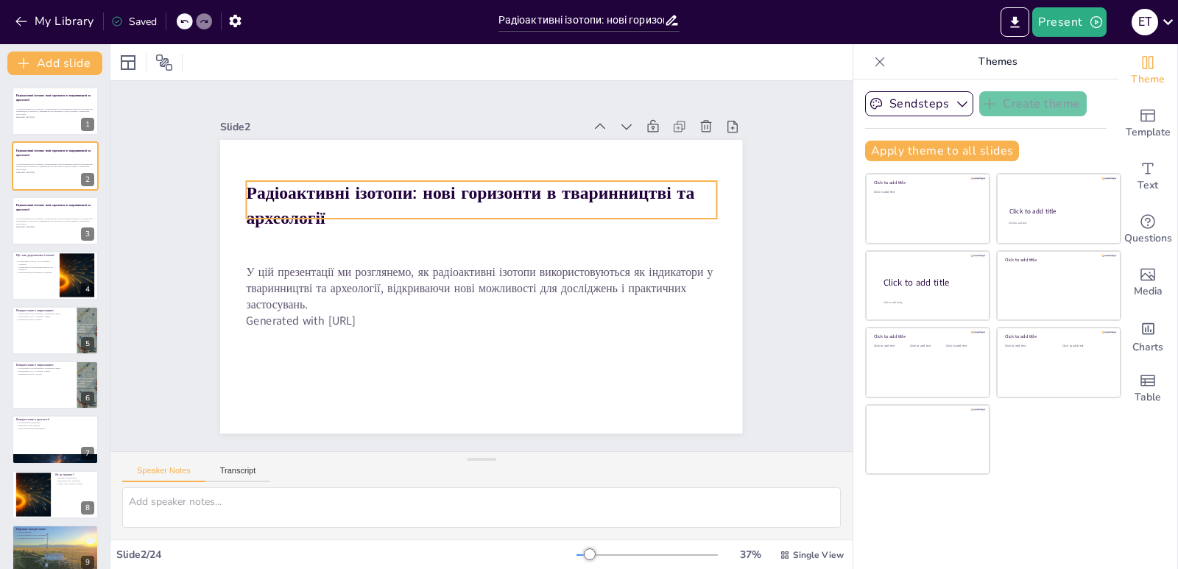
checkbox input "true"
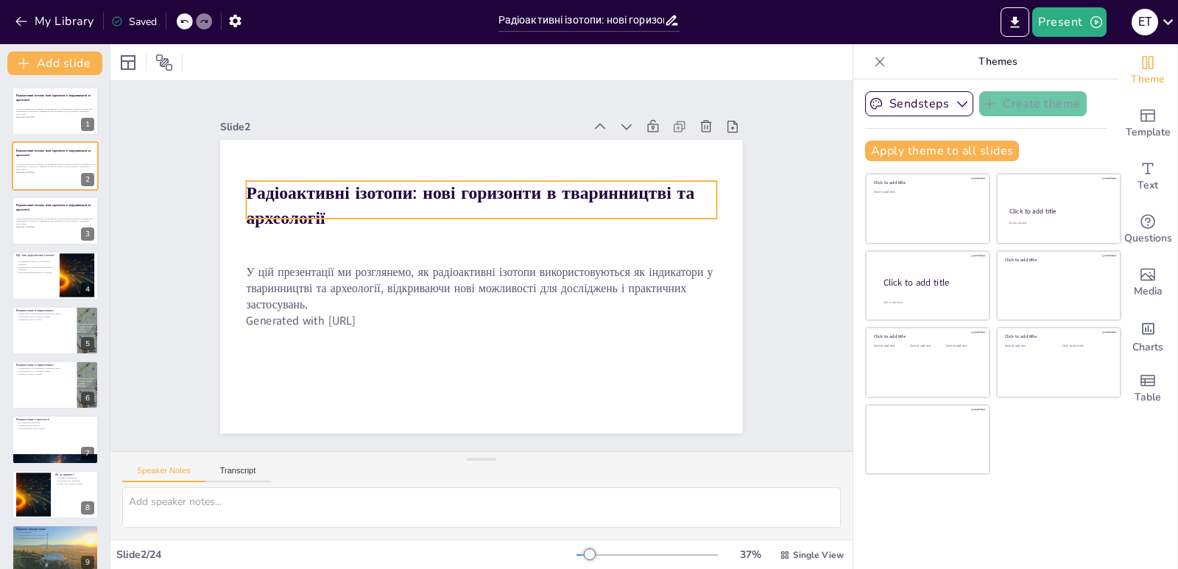
checkbox input "true"
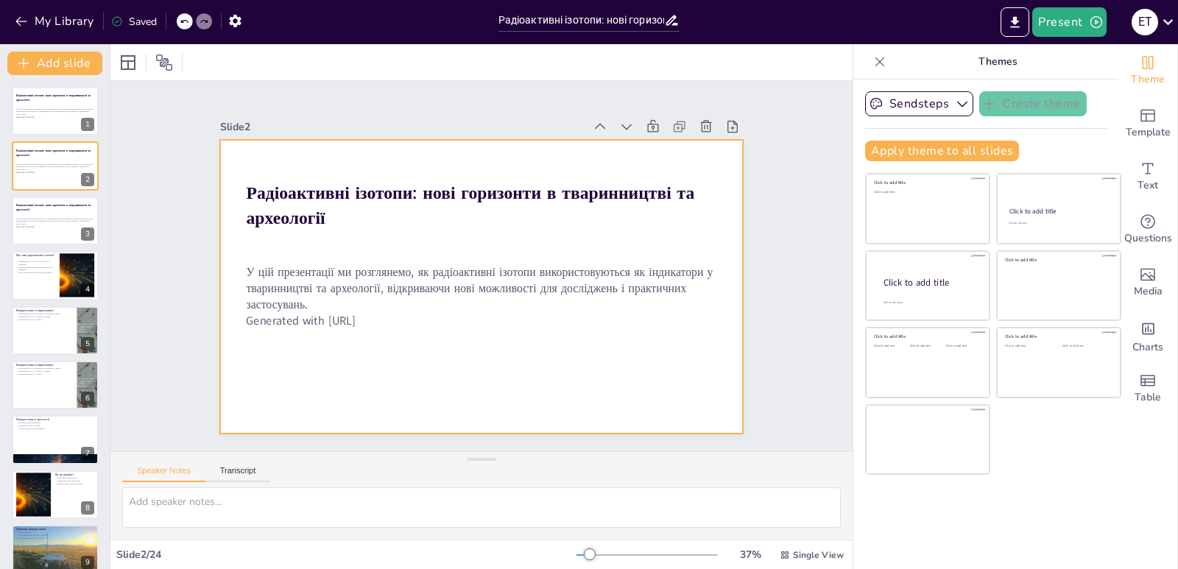
checkbox input "true"
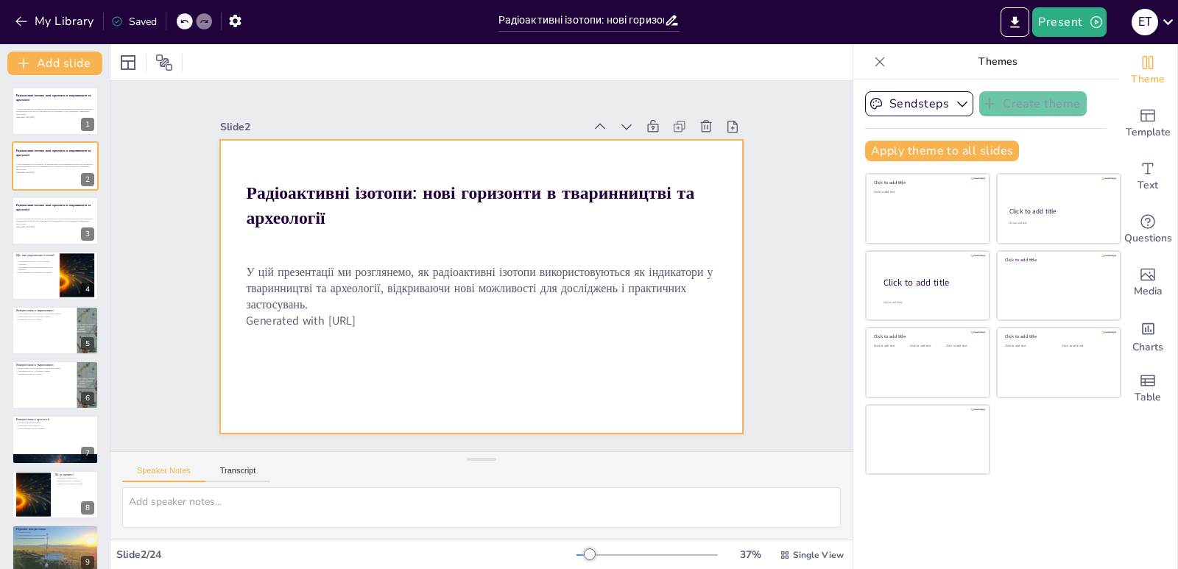
checkbox input "true"
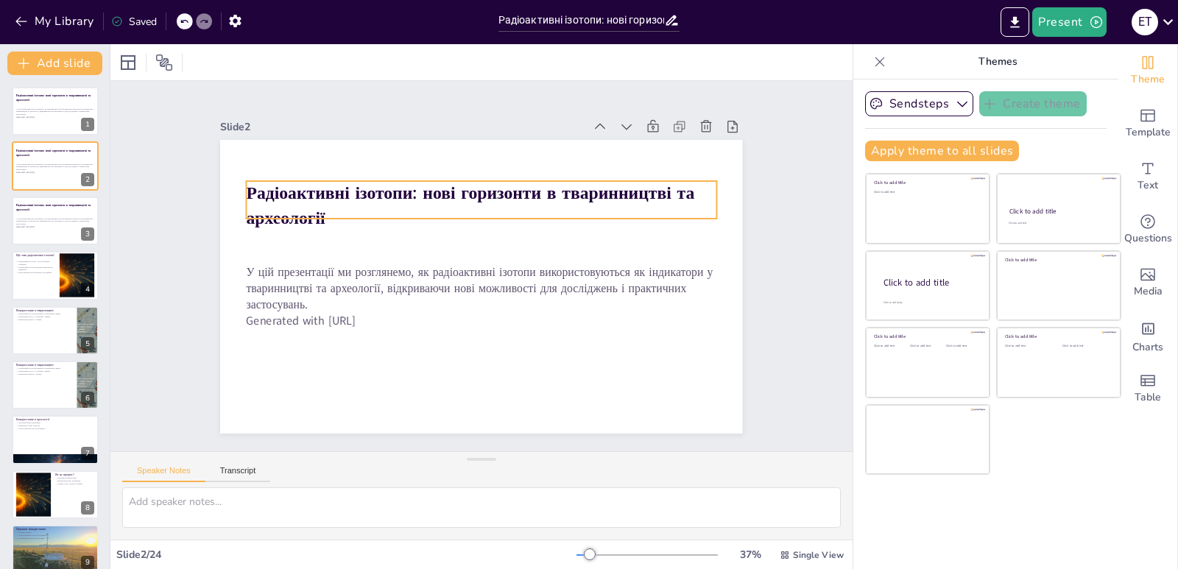
checkbox input "true"
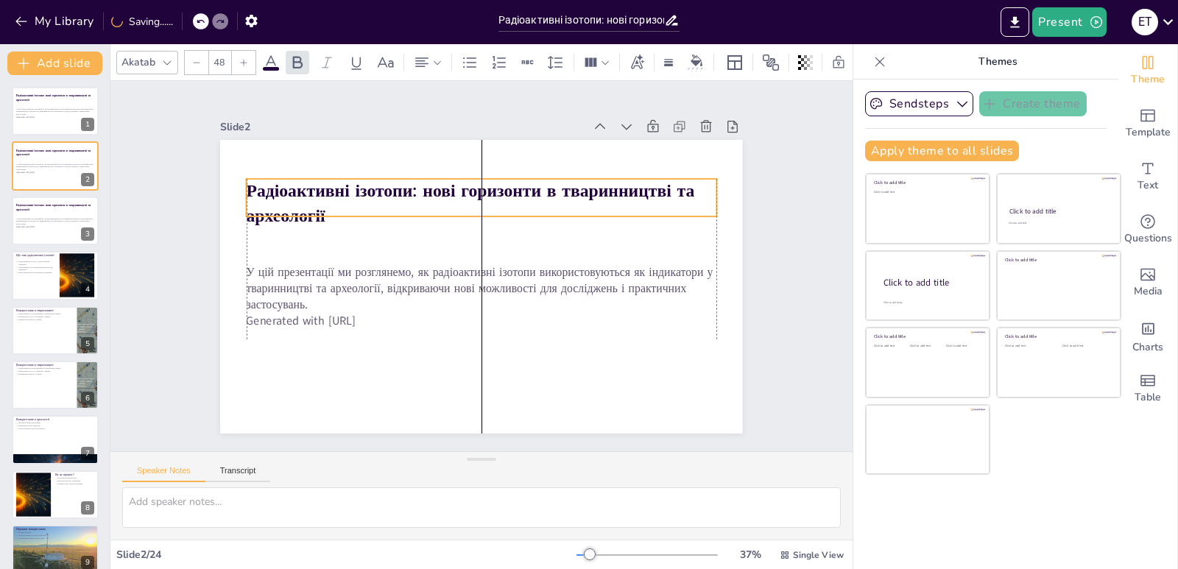
click at [421, 181] on strong "Радіоактивні ізотопи: нові горизонти в тваринництві та археології" at bounding box center [534, 225] width 226 height 419
click at [496, 180] on strong "Радіоактивні ізотопи: нові горизонти в тваринництві та археології" at bounding box center [543, 248] width 95 height 448
click at [386, 180] on strong "Радіоактивні ізотопи: нові горизонти в тваринництві та археології" at bounding box center [544, 300] width 317 height 365
drag, startPoint x: 245, startPoint y: 184, endPoint x: 252, endPoint y: 188, distance: 8.0
click at [245, 185] on strong "Радіоактивні ізотопи: нові горизонти в тваринництві та археології" at bounding box center [448, 210] width 434 height 184
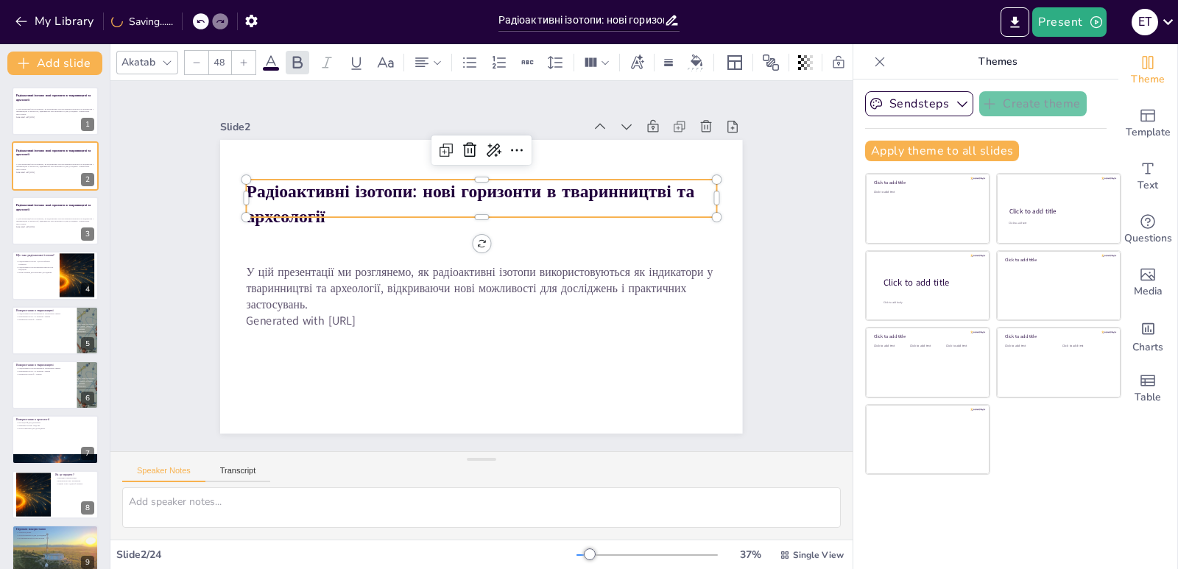
click at [292, 197] on strong "Радіоактивні ізотопи: нові горизонти в тваринництві та археології" at bounding box center [448, 210] width 434 height 185
click at [498, 200] on strong "Радіоактивні ізотопи: нові горизонти в тваринництві та археології" at bounding box center [556, 268] width 116 height 448
click at [236, 471] on button "Transcript" at bounding box center [238, 474] width 66 height 16
click at [177, 464] on div "Speaker Notes Transcript" at bounding box center [196, 472] width 148 height 19
click at [195, 470] on button "Speaker Notes" at bounding box center [163, 474] width 83 height 16
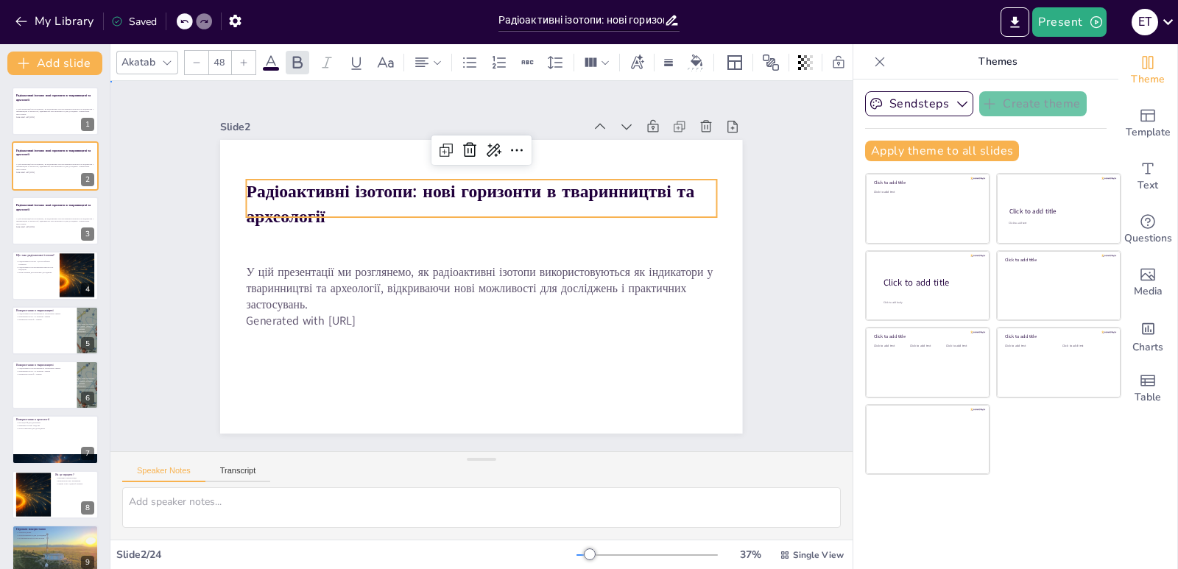
click at [780, 308] on div "Slide 1 Радіоактивні ізотопи: нові горизонти в тваринництві та археології У цій…" at bounding box center [481, 266] width 828 height 640
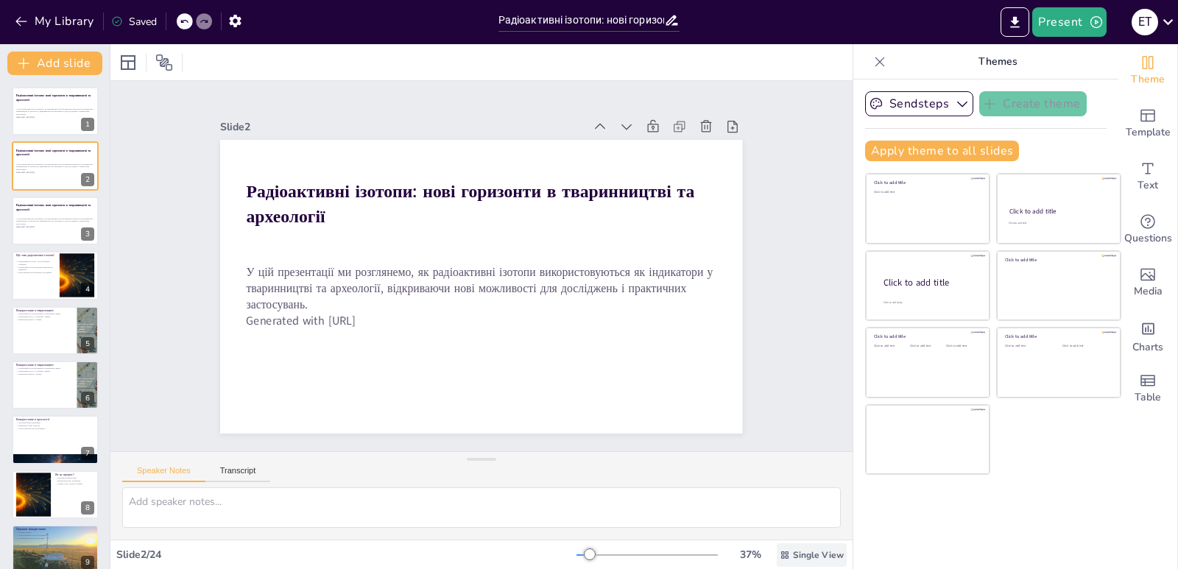
click at [793, 551] on span "Single View" at bounding box center [818, 555] width 51 height 12
click at [795, 364] on div "Slide 1 Радіоактивні ізотопи: нові горизонти в тваринництві та археології У цій…" at bounding box center [481, 266] width 736 height 818
click at [161, 56] on icon at bounding box center [164, 63] width 18 height 18
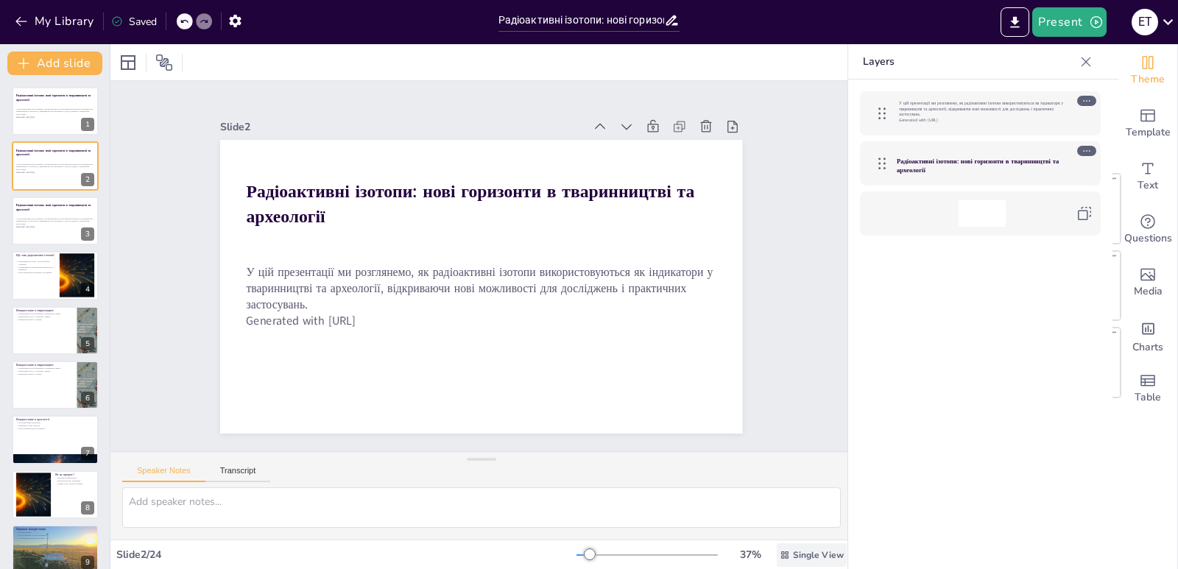
click at [811, 552] on span "Single View" at bounding box center [818, 555] width 51 height 12
click at [798, 524] on span "List View" at bounding box center [790, 522] width 77 height 14
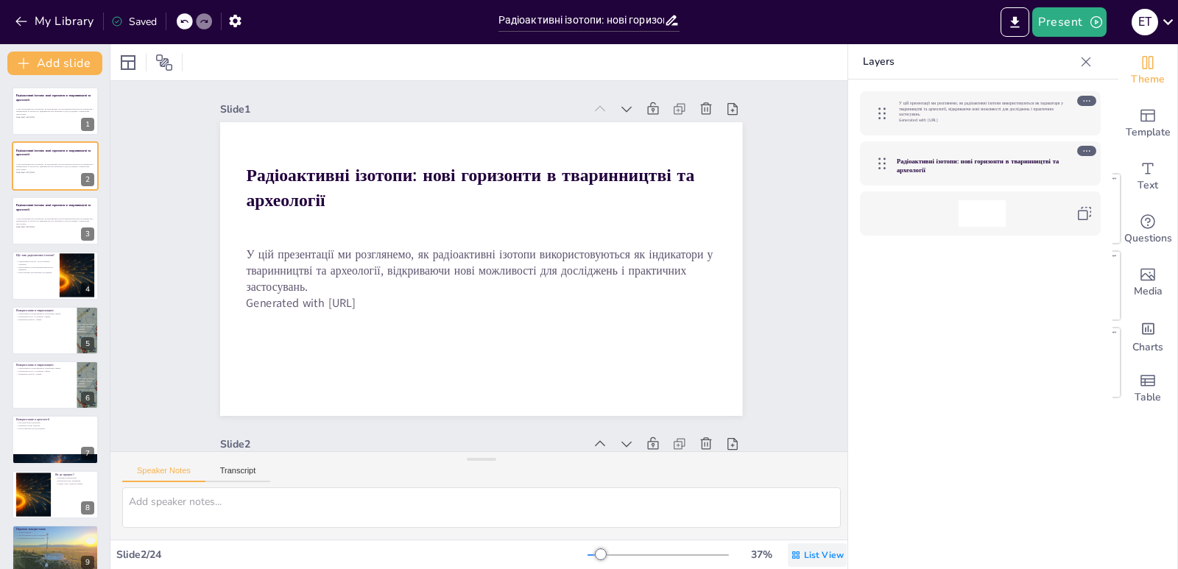
click at [802, 548] on div "List View" at bounding box center [817, 555] width 59 height 24
click at [793, 499] on span "Single View" at bounding box center [795, 493] width 67 height 14
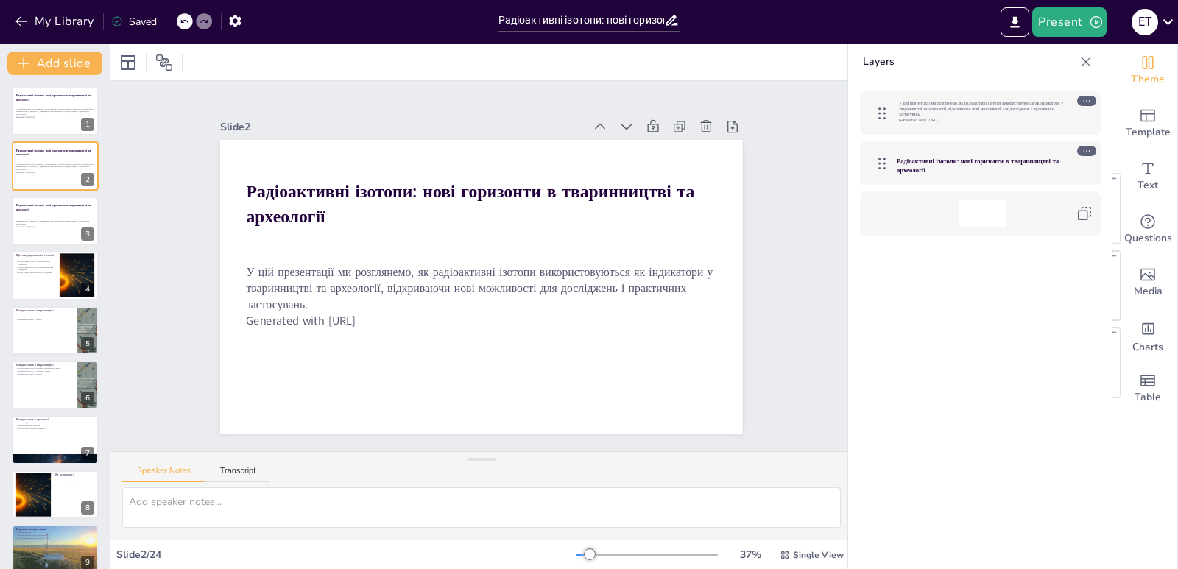
click at [152, 60] on div at bounding box center [149, 63] width 66 height 24
click at [141, 21] on div "Saved" at bounding box center [134, 22] width 46 height 14
click at [133, 57] on icon at bounding box center [128, 63] width 18 height 18
click at [153, 65] on div at bounding box center [164, 63] width 24 height 24
click at [170, 65] on icon at bounding box center [164, 62] width 16 height 16
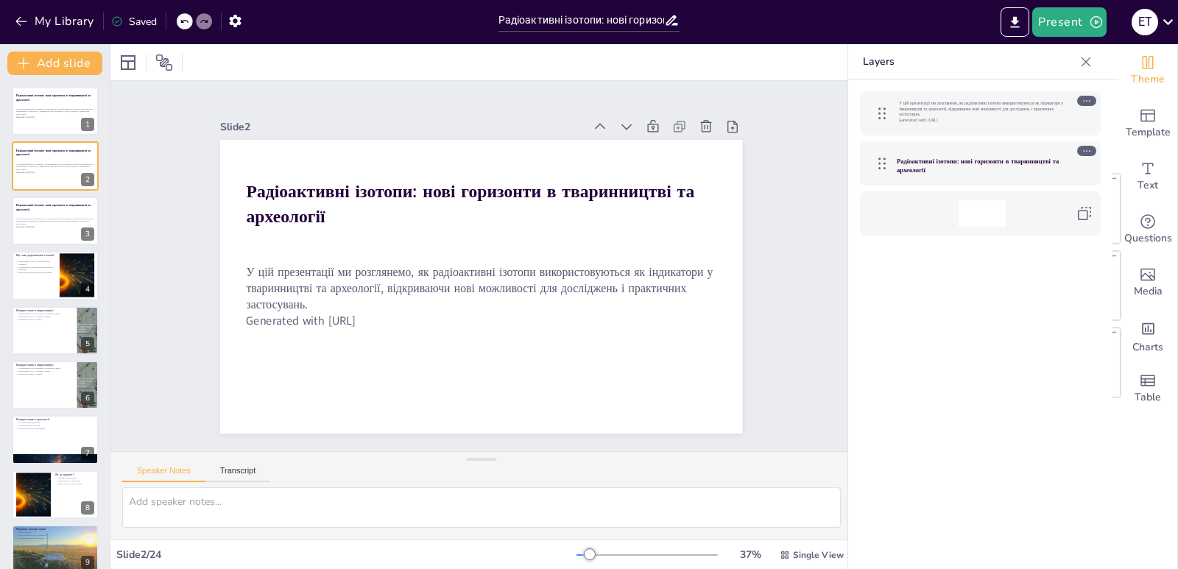
click at [1052, 7] on div "Present E T" at bounding box center [932, 22] width 491 height 44
click at [1051, 18] on button "Present" at bounding box center [1069, 21] width 74 height 29
click at [1077, 59] on li "Preview presentation" at bounding box center [1092, 55] width 116 height 24
